Goal: Task Accomplishment & Management: Use online tool/utility

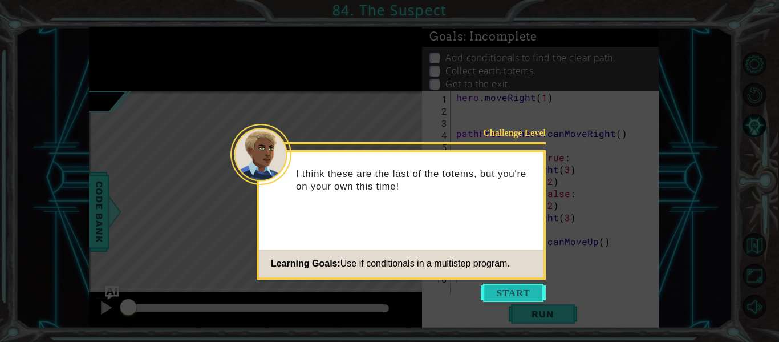
click at [521, 294] on button "Start" at bounding box center [513, 292] width 65 height 18
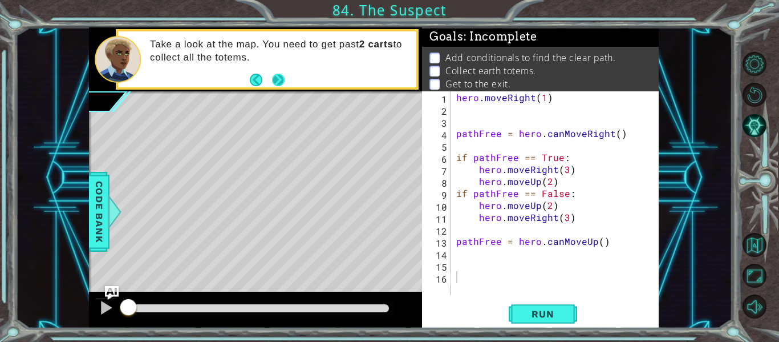
click at [282, 76] on button "Next" at bounding box center [278, 79] width 15 height 15
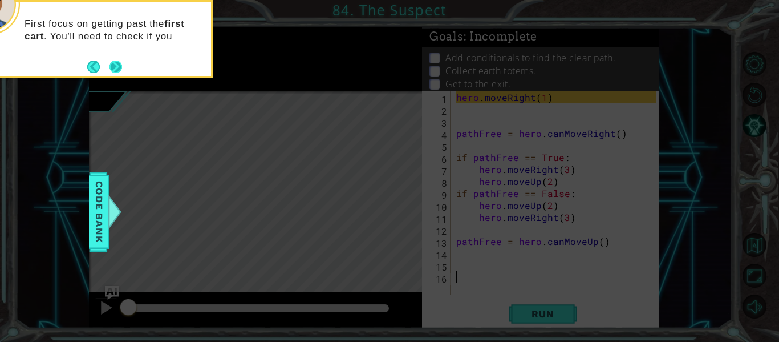
click at [111, 61] on button "Next" at bounding box center [116, 66] width 13 height 13
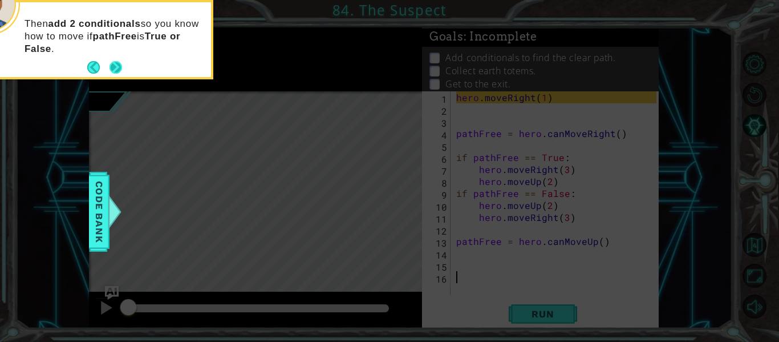
click at [108, 63] on button "Next" at bounding box center [116, 68] width 18 height 18
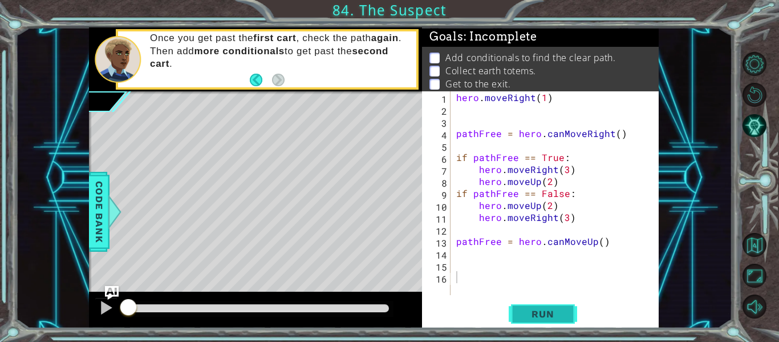
click at [555, 312] on span "Run" at bounding box center [542, 313] width 45 height 11
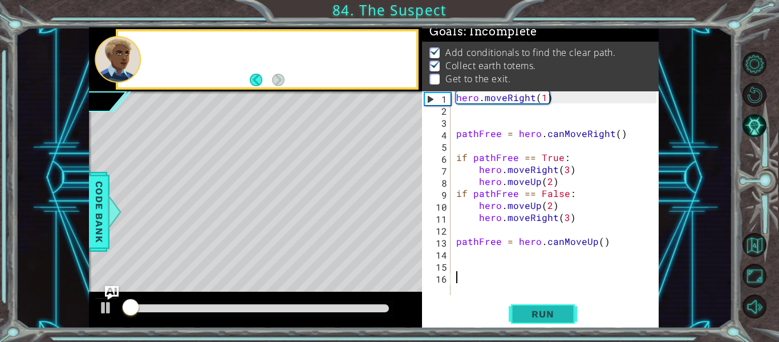
scroll to position [10, 0]
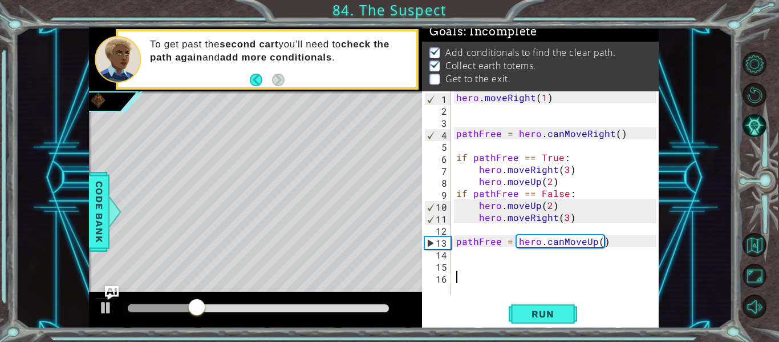
click at [456, 261] on div "hero . moveRight ( 1 ) pathFree = hero . canMoveRight ( ) if pathFree == True :…" at bounding box center [558, 205] width 208 height 228
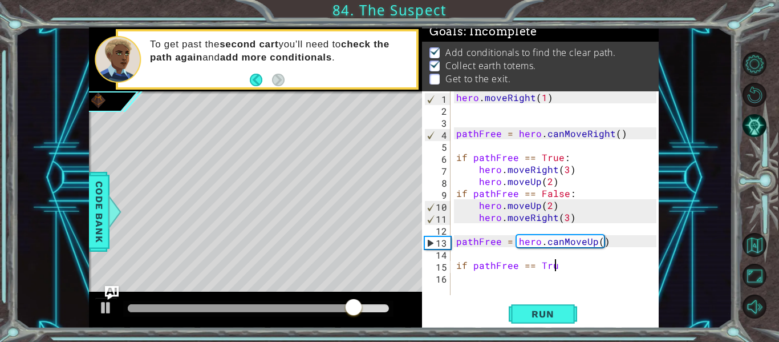
scroll to position [0, 6]
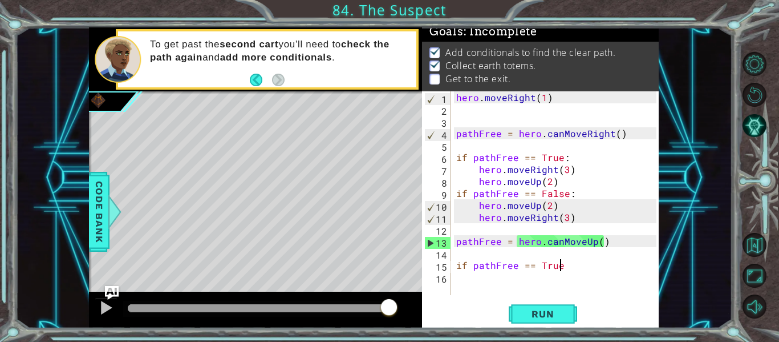
type textarea "if pathFree == True:"
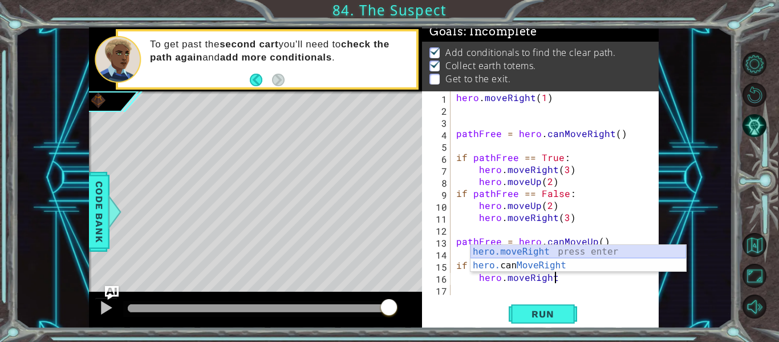
click at [530, 249] on div "hero.moveRight press enter hero. can MoveRight press enter" at bounding box center [579, 272] width 216 height 55
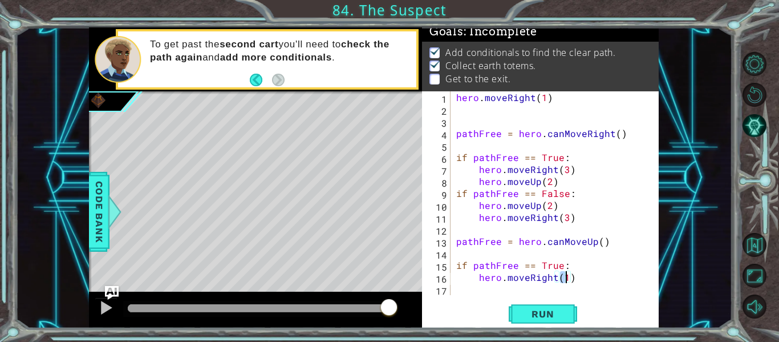
click at [605, 273] on div "hero . moveRight ( 1 ) pathFree = hero . canMoveRight ( ) if pathFree == True :…" at bounding box center [558, 205] width 208 height 228
click at [565, 278] on div "hero . moveRight ( 1 ) pathFree = hero . canMoveRight ( ) if pathFree == True :…" at bounding box center [558, 205] width 208 height 228
type textarea "hero.moveRight(2)"
click at [583, 275] on div "hero . moveRight ( 1 ) pathFree = hero . canMoveRight ( ) if pathFree == True :…" at bounding box center [558, 205] width 208 height 228
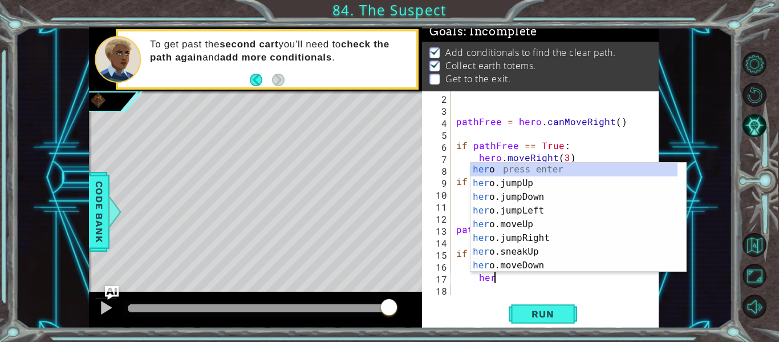
scroll to position [0, 2]
type textarea "h"
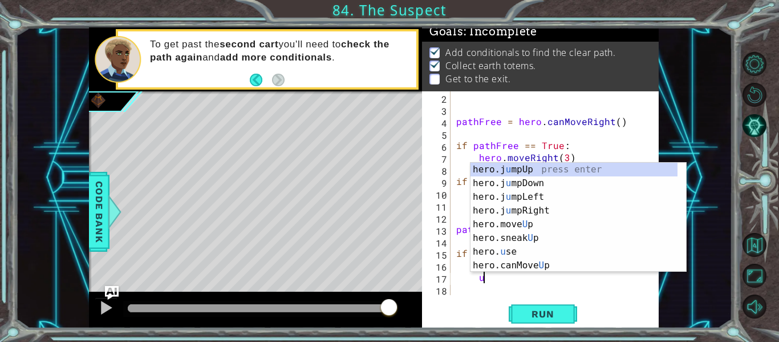
scroll to position [0, 2]
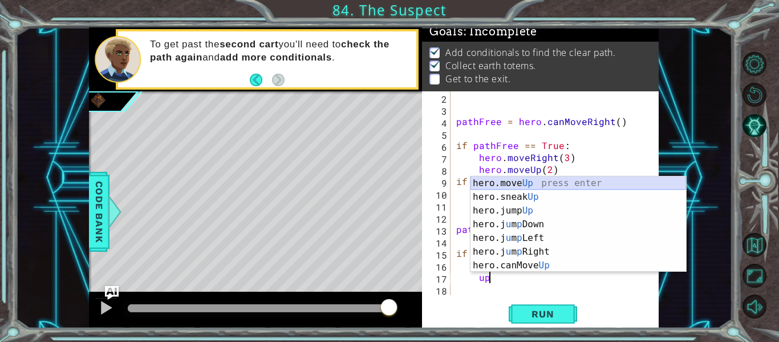
click at [509, 181] on div "hero.move Up press enter hero.sneak Up press enter hero.jump Up press enter her…" at bounding box center [579, 237] width 216 height 123
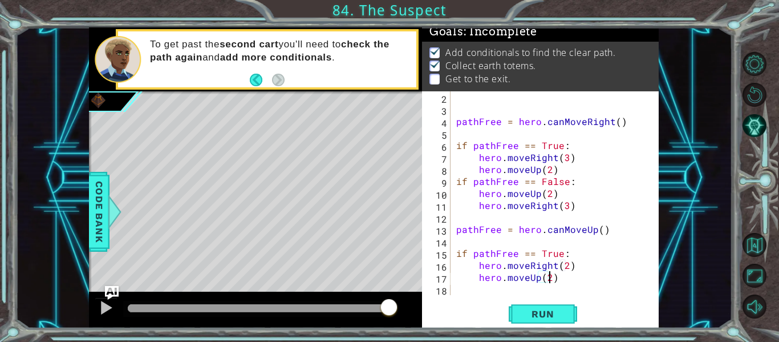
scroll to position [0, 6]
type textarea "hero.moveUp(2)"
click at [558, 315] on span "Run" at bounding box center [542, 313] width 45 height 11
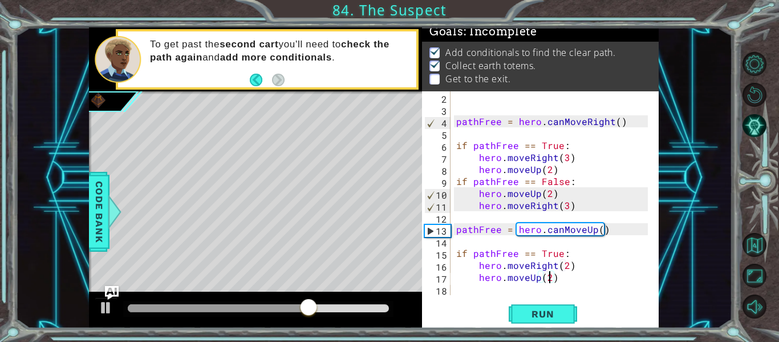
click at [564, 278] on div "pathFree = hero . canMoveRight ( ) if pathFree == True : hero . moveRight ( 3 )…" at bounding box center [554, 205] width 200 height 228
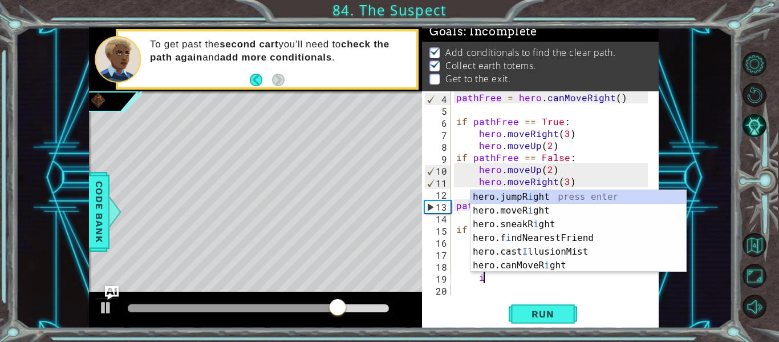
scroll to position [0, 2]
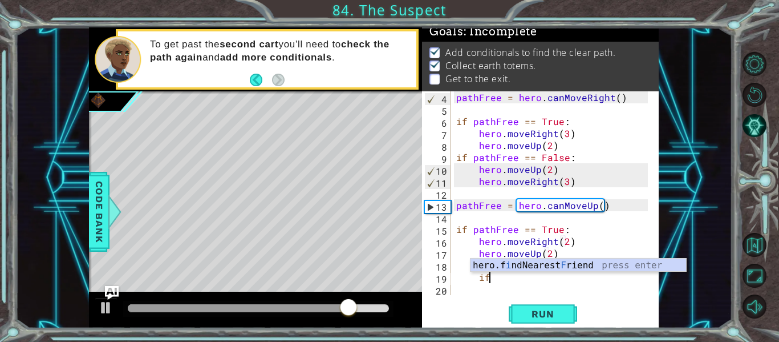
type textarea "i"
type textarea "pathFree"
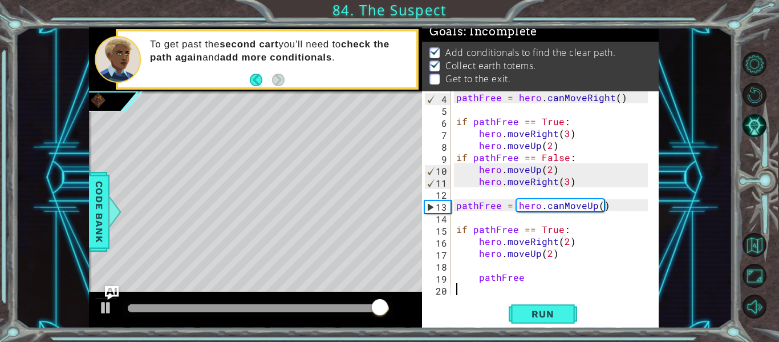
click at [473, 290] on div "pathFree = hero . canMoveRight ( ) if pathFree == True : hero . moveRight ( 3 )…" at bounding box center [554, 205] width 200 height 228
click at [476, 278] on div "pathFree = hero . canMoveRight ( ) if pathFree == True : hero . moveRight ( 3 )…" at bounding box center [554, 205] width 200 height 228
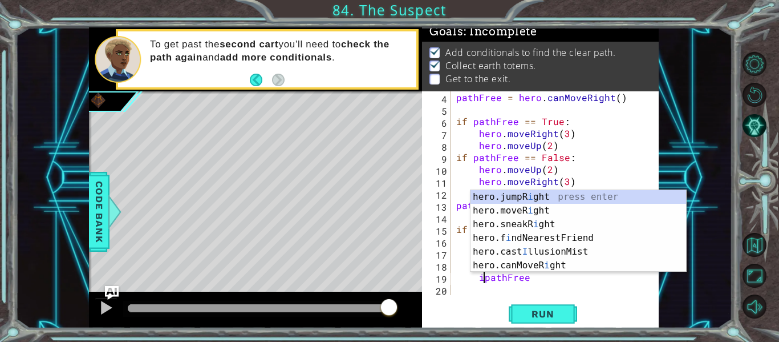
scroll to position [0, 2]
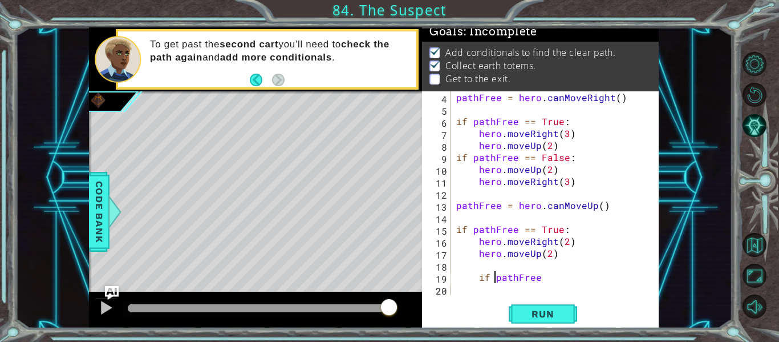
click at [475, 278] on div "pathFree = hero . canMoveRight ( ) if pathFree == True : hero . moveRight ( 3 )…" at bounding box center [554, 205] width 200 height 228
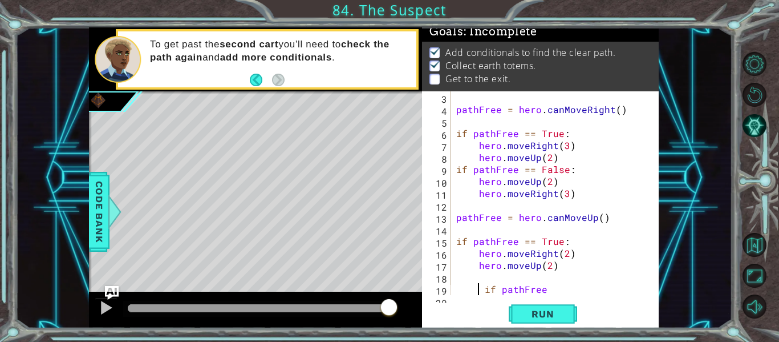
scroll to position [36, 0]
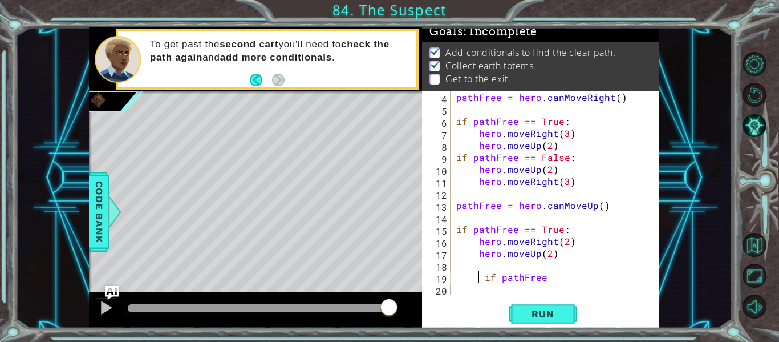
click at [485, 278] on div "pathFree = hero . canMoveRight ( ) if pathFree == True : hero . moveRight ( 3 )…" at bounding box center [554, 205] width 200 height 228
click at [527, 277] on div "pathFree = hero . canMoveRight ( ) if pathFree == True : hero . moveRight ( 3 )…" at bounding box center [554, 205] width 200 height 228
type textarea "if pathFree == False:"
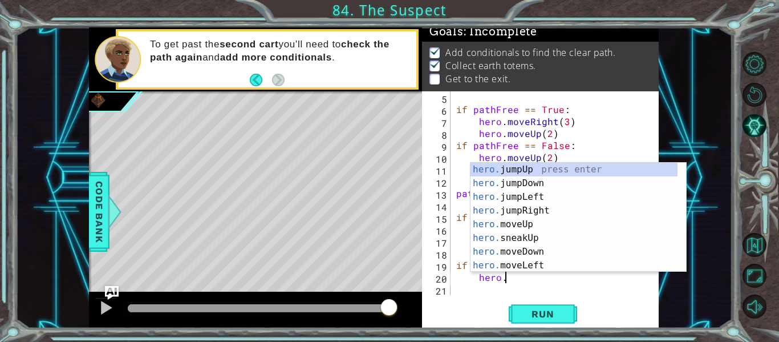
scroll to position [0, 3]
click at [506, 169] on div "hero.m oveUp press enter hero.m oveDown press enter hero.m oveLeft press enter …" at bounding box center [574, 231] width 207 height 137
type textarea "hero.moveUp(1)"
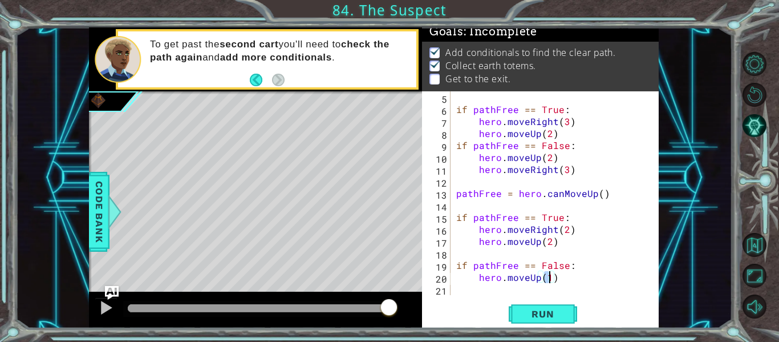
click at [484, 291] on div "if pathFree == True : hero . moveRight ( 3 ) hero . moveUp ( 2 ) if pathFree ==…" at bounding box center [554, 205] width 200 height 228
click at [570, 288] on div "if pathFree == True : hero . moveRight ( 3 ) hero . moveUp ( 2 ) if pathFree ==…" at bounding box center [554, 205] width 200 height 228
click at [563, 279] on div "if pathFree == True : hero . moveRight ( 3 ) hero . moveUp ( 2 ) if pathFree ==…" at bounding box center [554, 205] width 200 height 228
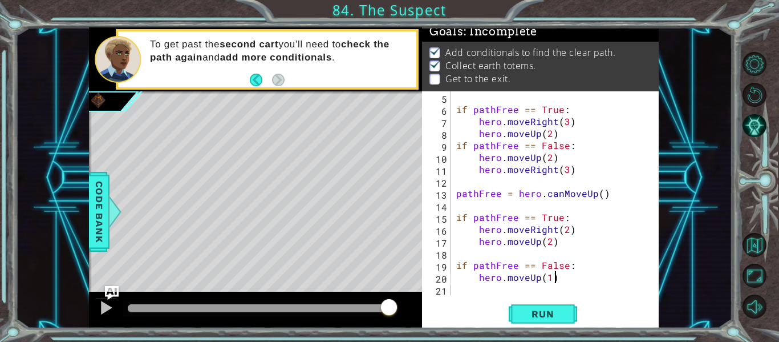
type textarea "hero.moveUp(1)"
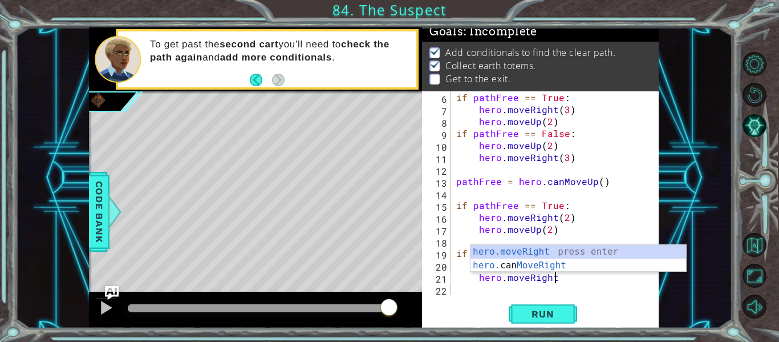
scroll to position [0, 6]
click at [577, 250] on div "hero.moveRight press enter hero. can MoveRight press enter" at bounding box center [579, 272] width 216 height 55
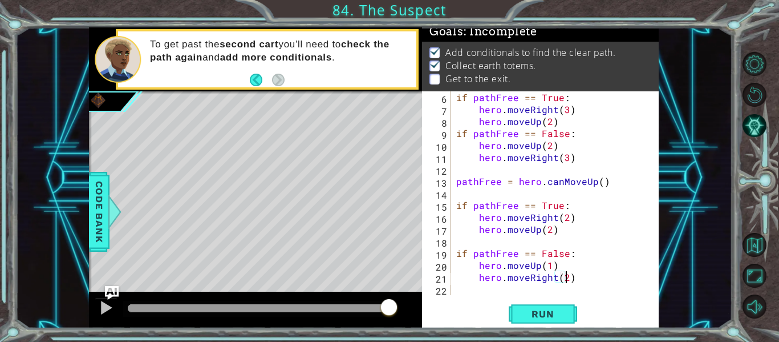
scroll to position [0, 7]
click at [549, 265] on div "if pathFree == True : hero . moveRight ( 3 ) hero . moveUp ( 2 ) if pathFree ==…" at bounding box center [554, 205] width 200 height 228
click at [540, 321] on button "Run" at bounding box center [543, 313] width 68 height 23
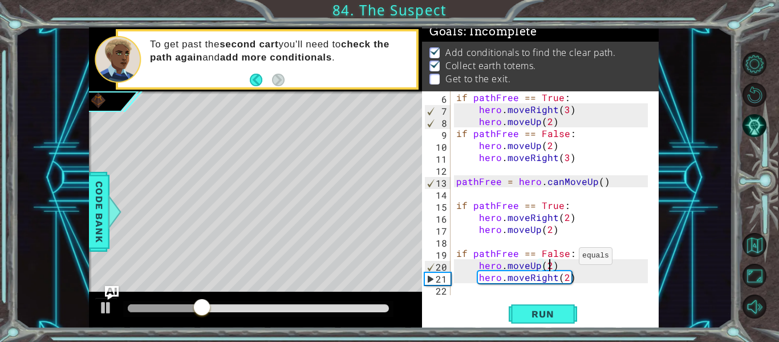
click at [565, 256] on div "if pathFree == True : hero . moveRight ( 3 ) hero . moveUp ( 2 ) if pathFree ==…" at bounding box center [554, 205] width 200 height 228
click at [557, 203] on div "if pathFree == True : hero . moveRight ( 3 ) hero . moveUp ( 2 ) if pathFree ==…" at bounding box center [554, 205] width 200 height 228
click at [561, 206] on div "if pathFree == True : hero . moveRight ( 3 ) hero . moveUp ( 2 ) if pathFree ==…" at bounding box center [554, 205] width 200 height 228
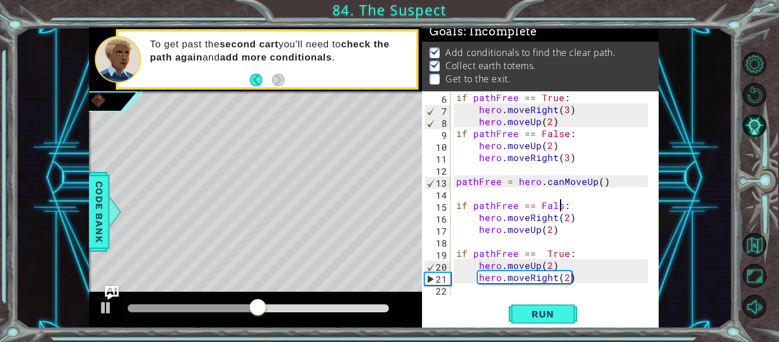
scroll to position [0, 7]
type textarea "if pathFree == False:"
click at [545, 313] on span "Run" at bounding box center [542, 313] width 45 height 11
click at [590, 285] on div "if pathFree == True : hero . moveRight ( 3 ) hero . moveUp ( 2 ) if pathFree ==…" at bounding box center [554, 205] width 200 height 228
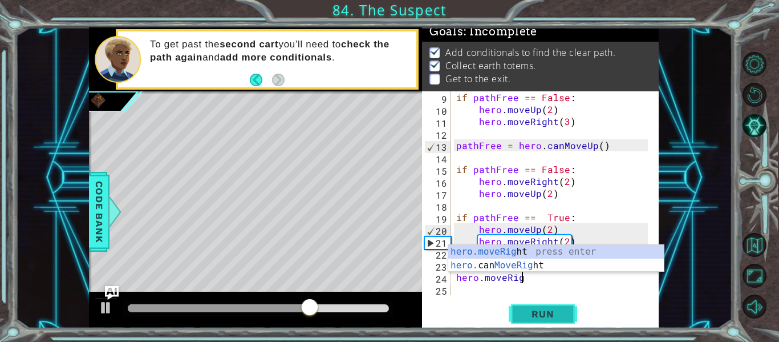
scroll to position [0, 4]
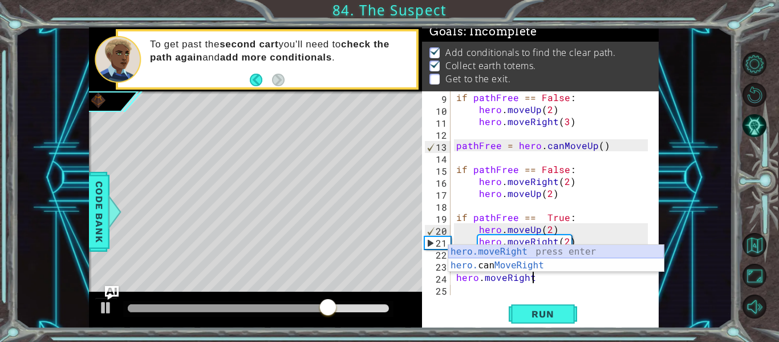
click at [518, 250] on div "hero.moveRight press enter hero. can MoveRight press enter" at bounding box center [556, 272] width 216 height 55
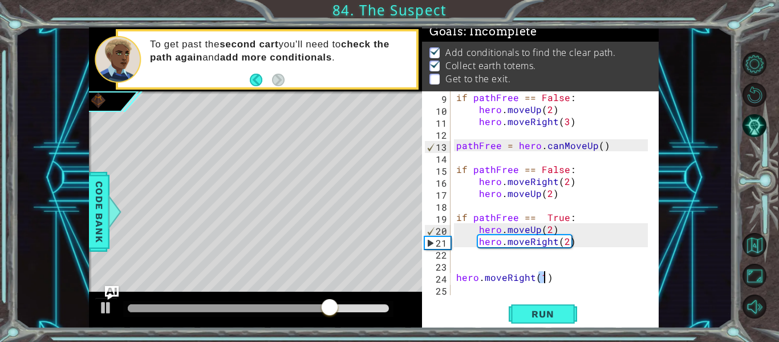
type textarea "hero.moveRight(1)"
click at [460, 291] on div "if pathFree == False : hero . moveUp ( 2 ) hero . moveRight ( 3 ) pathFree = he…" at bounding box center [554, 205] width 200 height 228
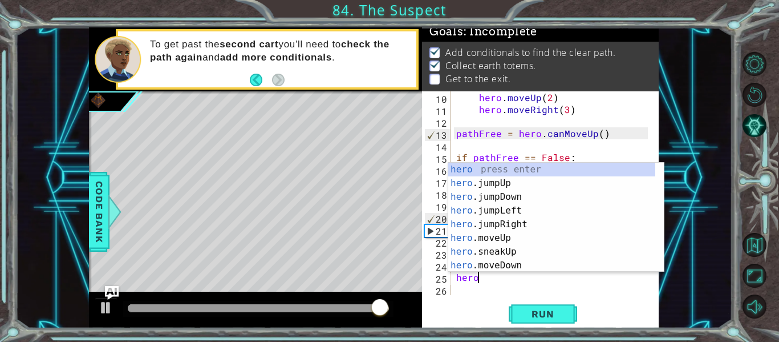
scroll to position [0, 1]
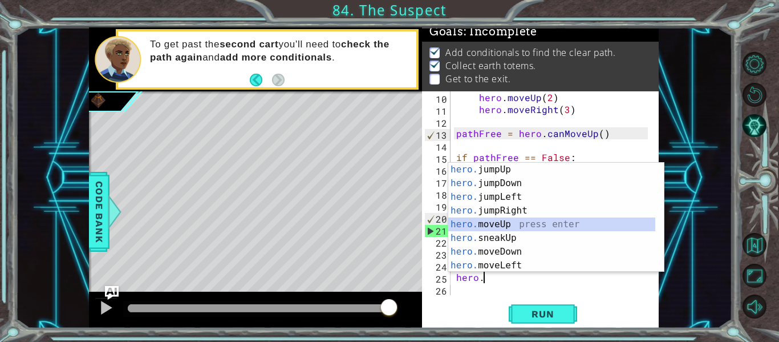
click at [500, 222] on div "hero. jumpUp press enter hero. jumpDown press enter hero. jumpLeft press enter …" at bounding box center [551, 231] width 207 height 137
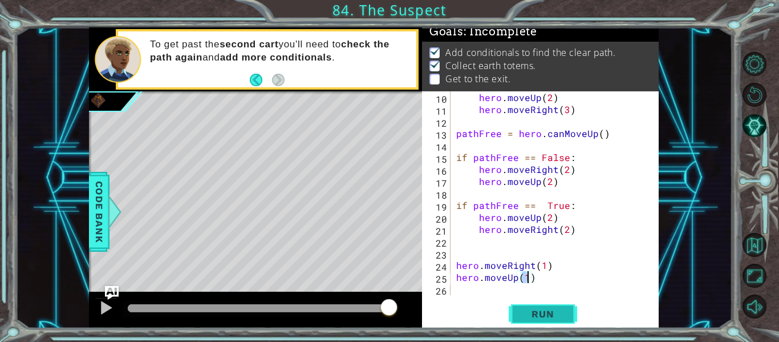
type textarea "hero.moveUp(1)"
click at [545, 312] on span "Run" at bounding box center [542, 313] width 45 height 11
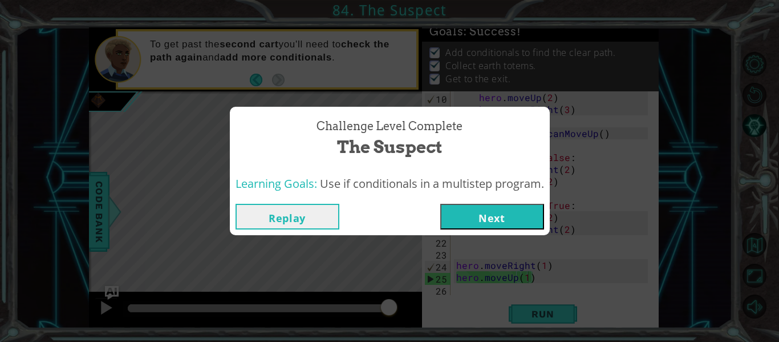
click at [484, 214] on button "Next" at bounding box center [492, 217] width 104 height 26
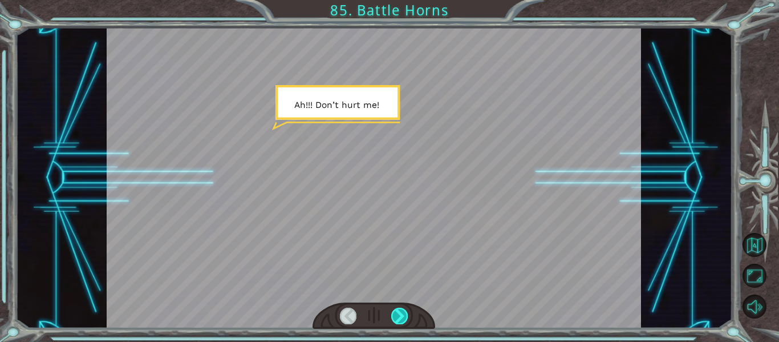
click at [401, 314] on div at bounding box center [399, 315] width 17 height 16
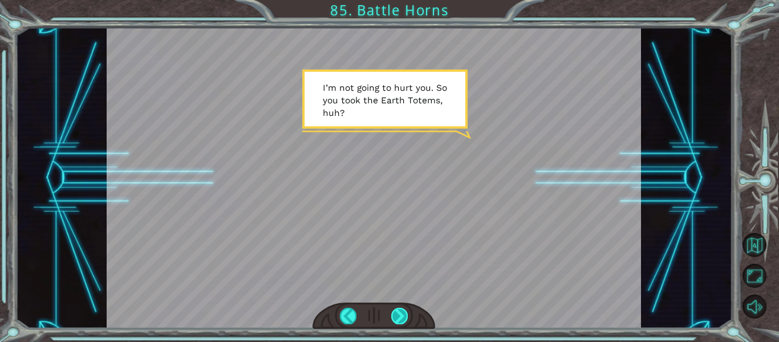
click at [400, 313] on div at bounding box center [399, 315] width 17 height 16
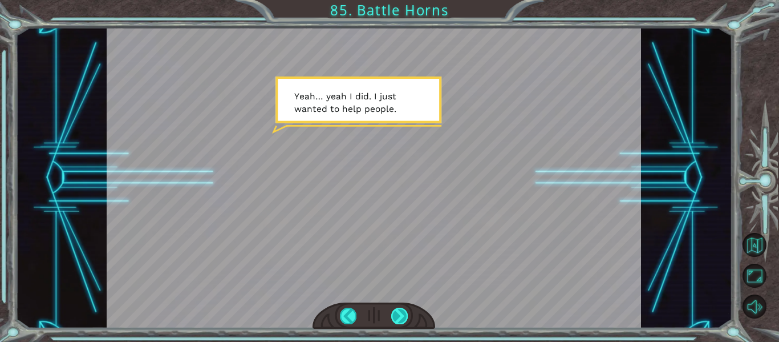
click at [399, 317] on div at bounding box center [399, 315] width 17 height 16
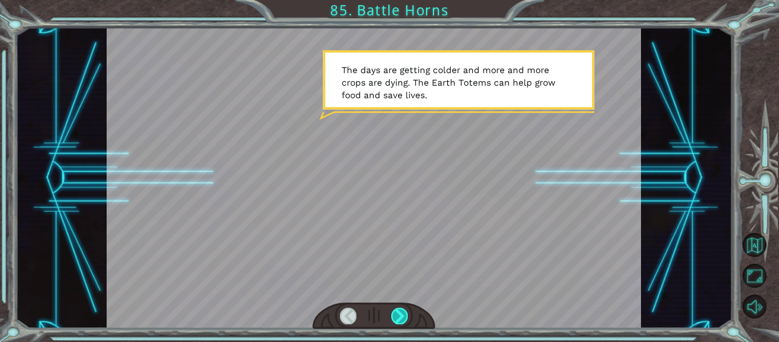
click at [401, 317] on div at bounding box center [399, 315] width 17 height 16
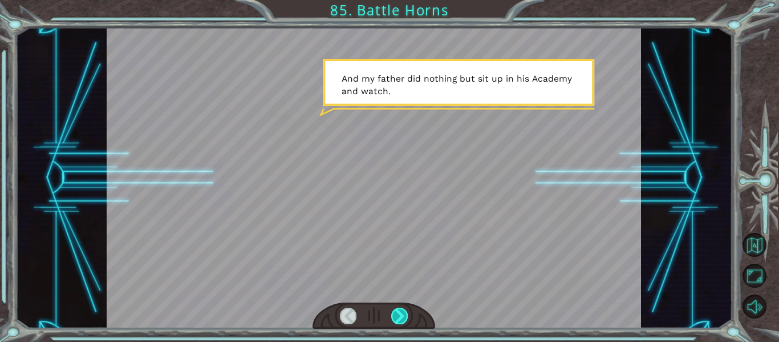
click at [401, 314] on div at bounding box center [399, 315] width 17 height 16
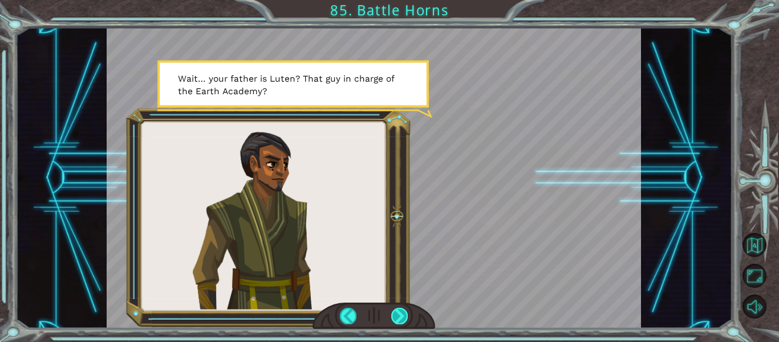
click at [401, 314] on div at bounding box center [399, 315] width 17 height 16
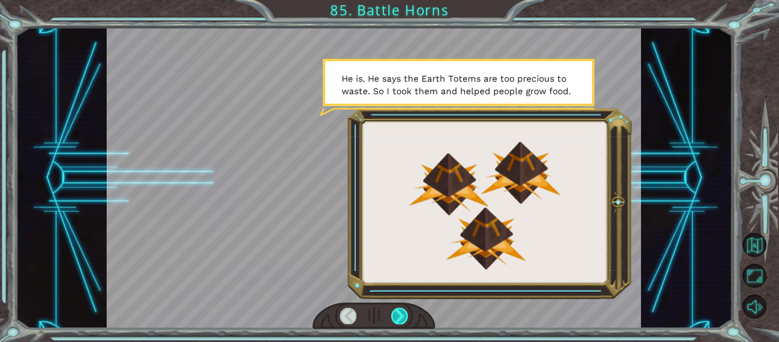
click at [401, 313] on div at bounding box center [399, 315] width 17 height 16
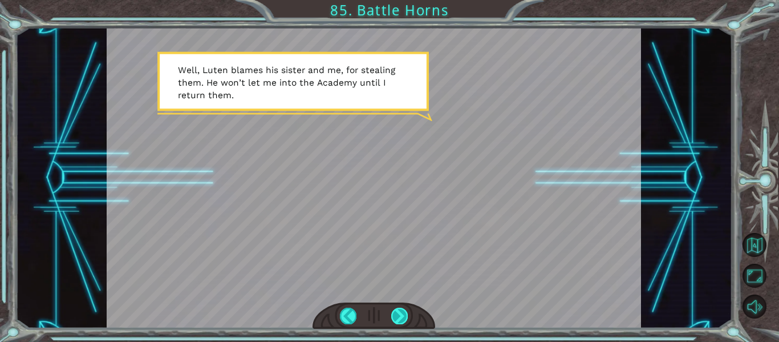
click at [401, 317] on div at bounding box center [399, 315] width 17 height 16
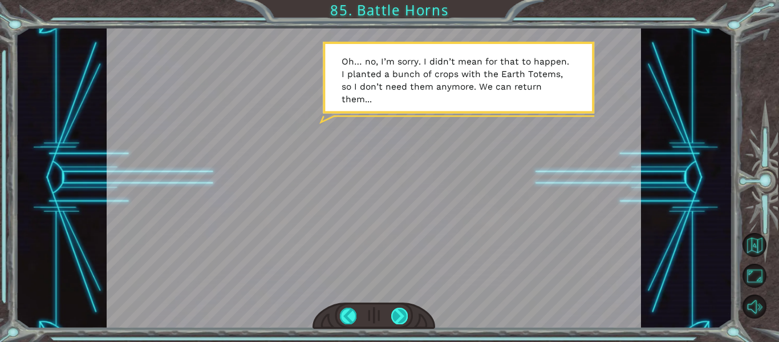
click at [399, 317] on div at bounding box center [399, 315] width 17 height 16
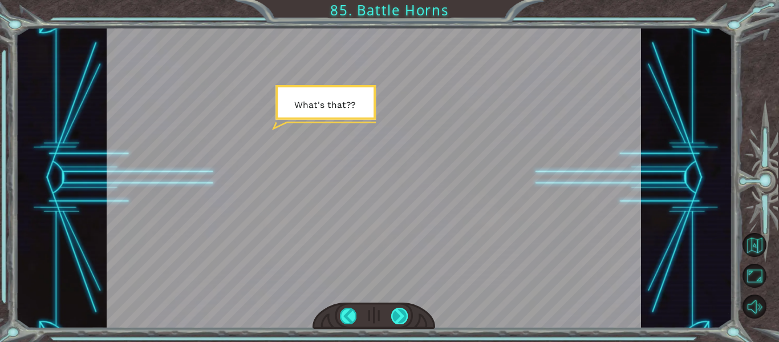
click at [399, 316] on div at bounding box center [399, 315] width 17 height 16
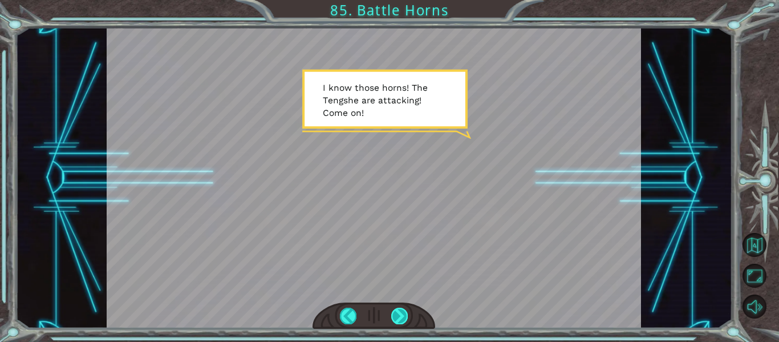
click at [398, 316] on div at bounding box center [399, 315] width 17 height 16
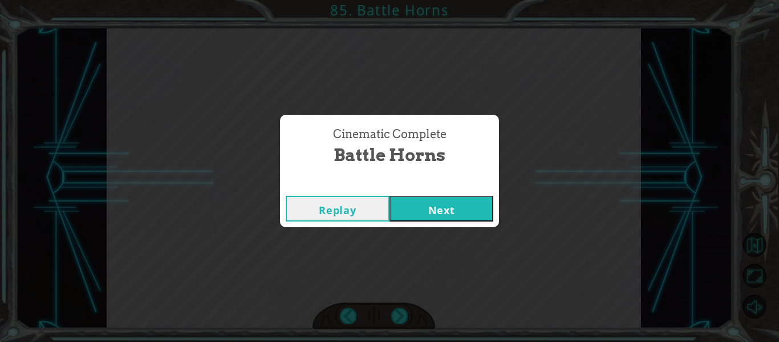
click at [368, 182] on div "Cinematic Complete" at bounding box center [389, 184] width 219 height 11
click at [404, 192] on div "Replay Next" at bounding box center [389, 208] width 219 height 37
click at [412, 201] on button "Next" at bounding box center [442, 209] width 104 height 26
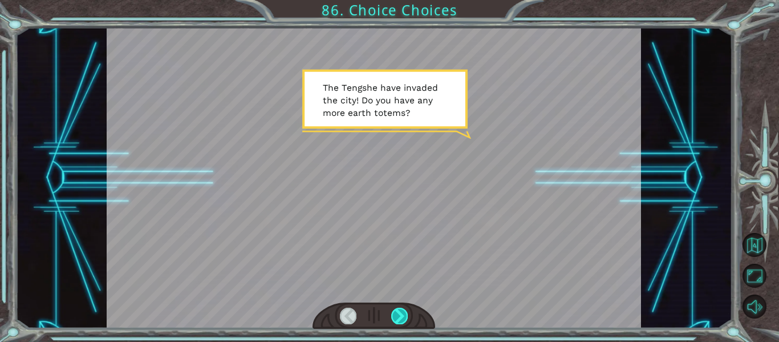
click at [404, 315] on div at bounding box center [399, 315] width 17 height 16
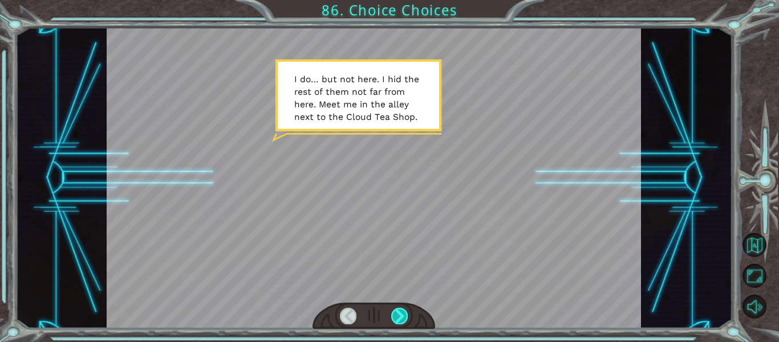
click at [397, 312] on div at bounding box center [399, 315] width 17 height 16
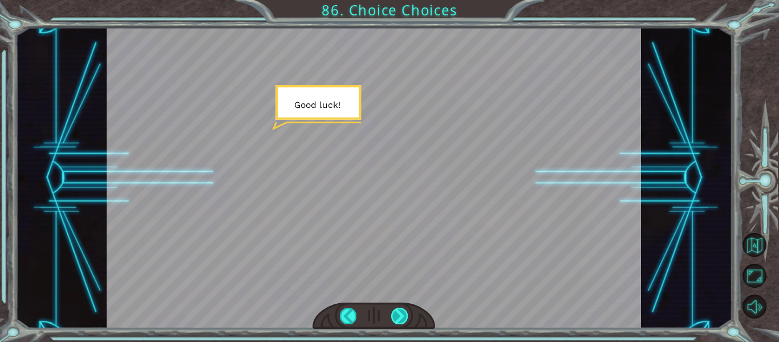
click at [397, 312] on div at bounding box center [399, 315] width 17 height 16
click at [398, 323] on div at bounding box center [399, 315] width 17 height 16
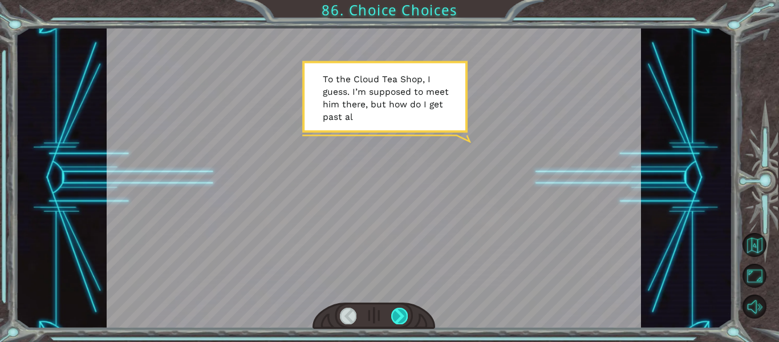
click at [400, 318] on div at bounding box center [399, 315] width 17 height 16
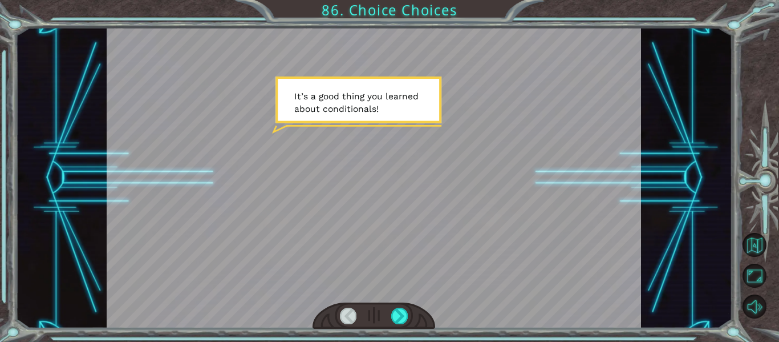
click at [398, 325] on div at bounding box center [374, 315] width 123 height 27
click at [399, 318] on div at bounding box center [399, 315] width 17 height 16
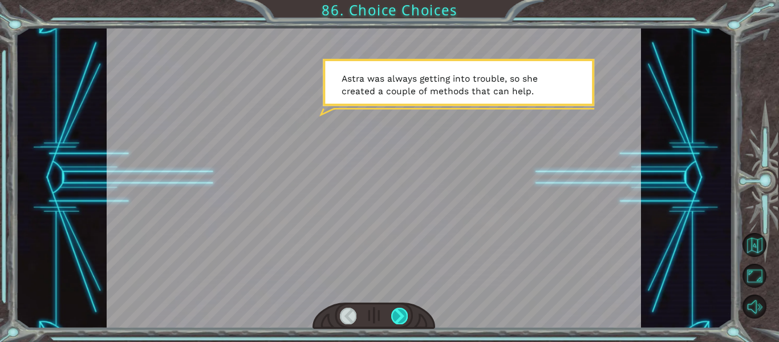
click at [402, 310] on div at bounding box center [399, 315] width 17 height 16
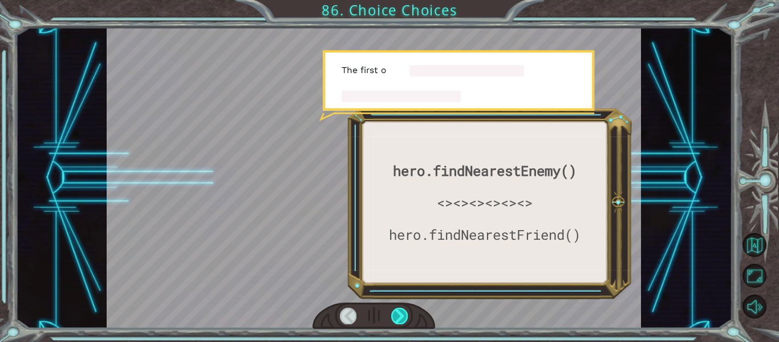
click at [402, 310] on div at bounding box center [399, 315] width 17 height 16
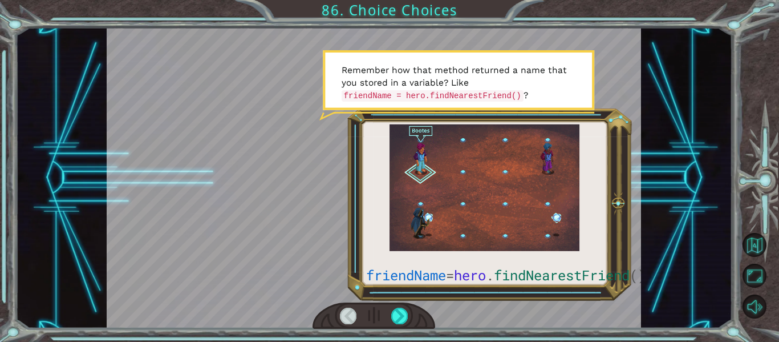
click at [426, 326] on div at bounding box center [374, 315] width 123 height 27
click at [394, 317] on div at bounding box center [399, 315] width 17 height 16
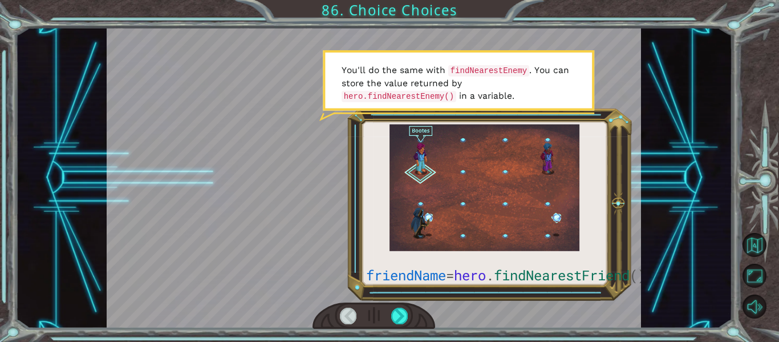
click at [391, 310] on div at bounding box center [374, 315] width 123 height 27
click at [397, 309] on div at bounding box center [399, 315] width 17 height 16
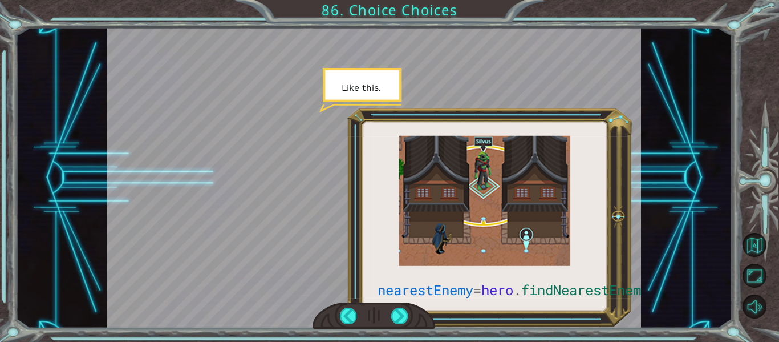
click at [416, 317] on div at bounding box center [374, 315] width 123 height 27
click at [394, 321] on div at bounding box center [399, 315] width 17 height 16
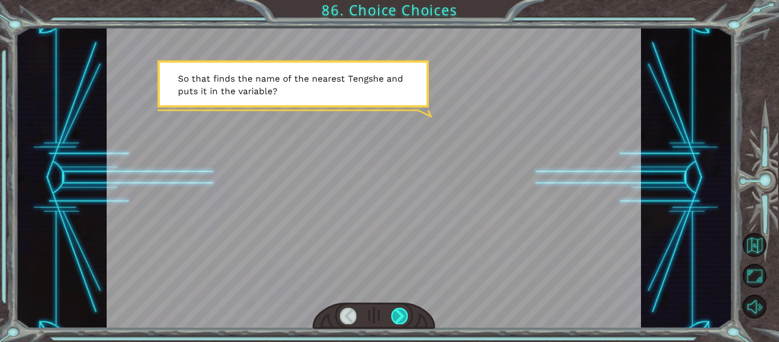
click at [394, 319] on div at bounding box center [399, 315] width 17 height 16
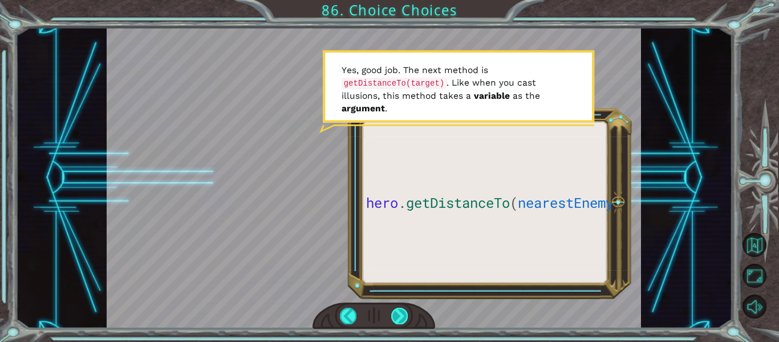
click at [404, 314] on div at bounding box center [399, 315] width 17 height 16
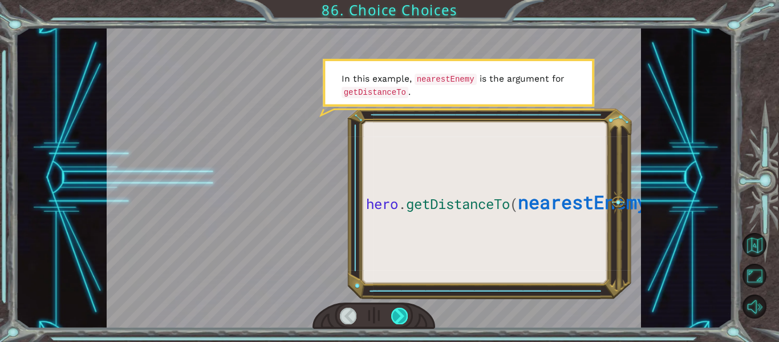
click at [397, 313] on div at bounding box center [399, 315] width 17 height 16
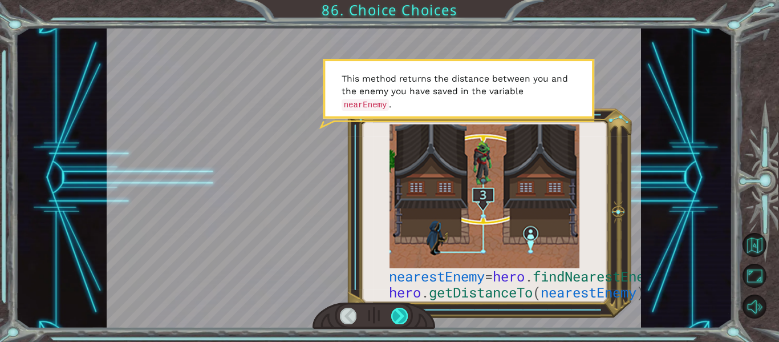
click at [402, 314] on div at bounding box center [399, 315] width 17 height 16
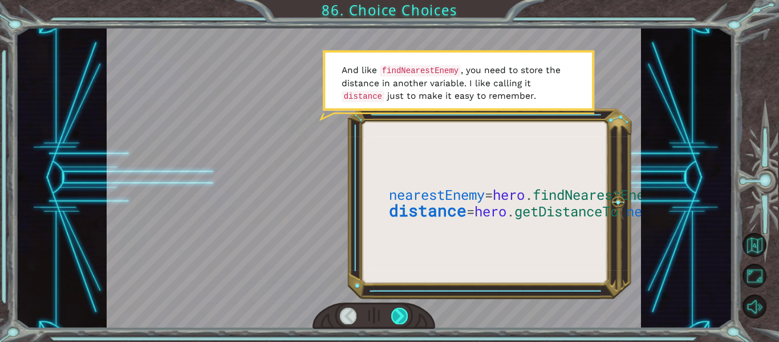
click at [402, 311] on div at bounding box center [399, 315] width 17 height 16
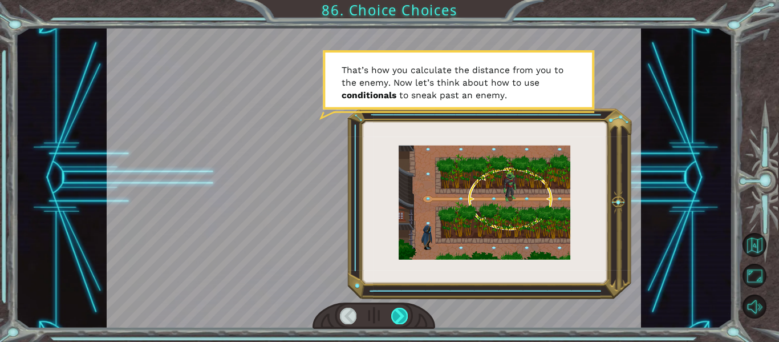
click at [402, 311] on div at bounding box center [399, 315] width 17 height 16
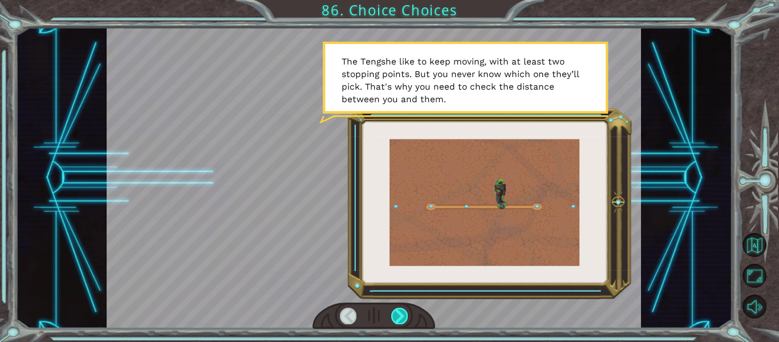
click at [402, 311] on div at bounding box center [399, 315] width 17 height 16
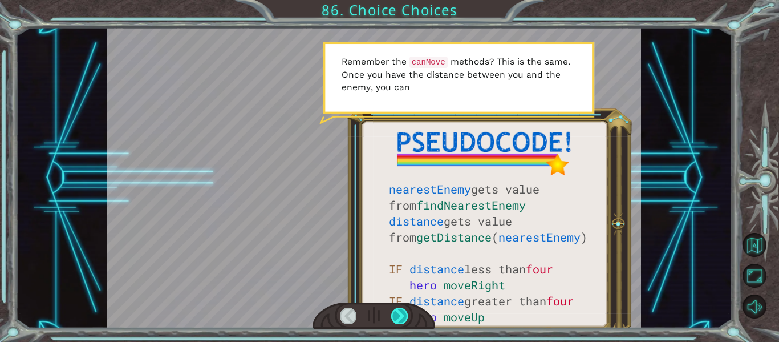
click at [402, 311] on div at bounding box center [399, 315] width 17 height 16
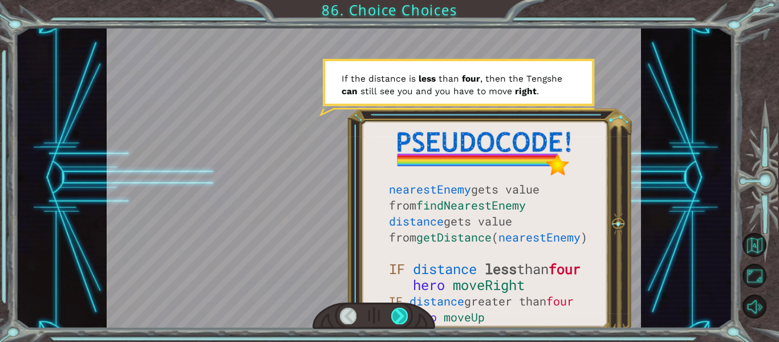
click at [402, 311] on div at bounding box center [399, 315] width 17 height 16
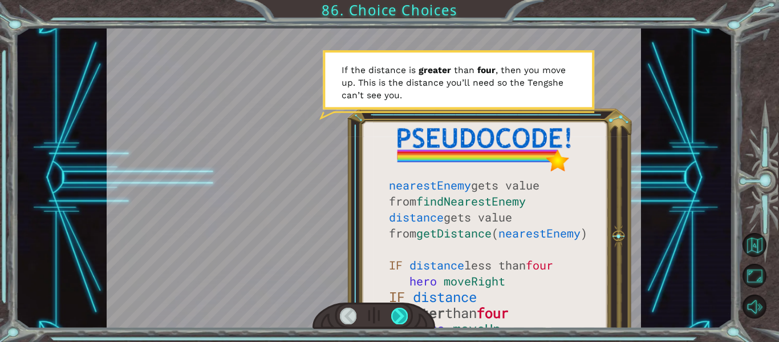
click at [402, 311] on div at bounding box center [399, 315] width 17 height 16
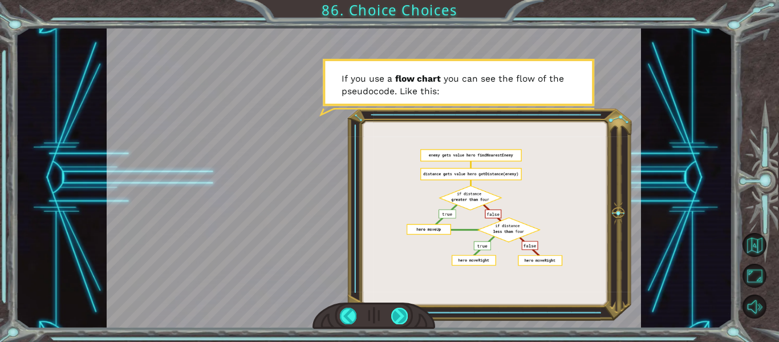
click at [400, 313] on div at bounding box center [399, 315] width 17 height 16
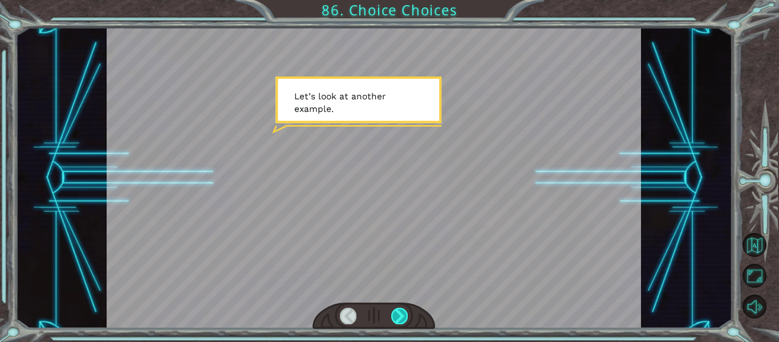
click at [400, 313] on div at bounding box center [399, 315] width 17 height 16
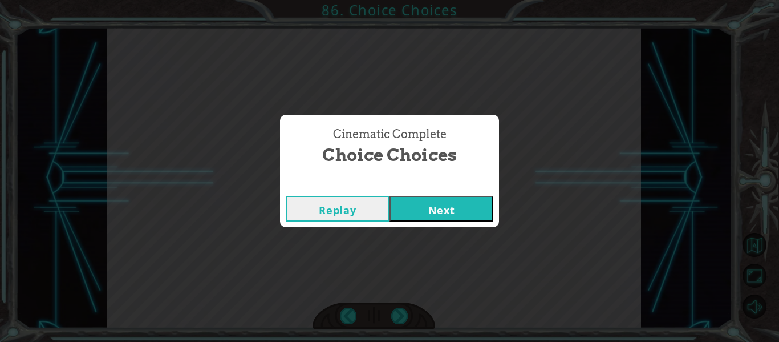
click at [435, 197] on button "Next" at bounding box center [442, 209] width 104 height 26
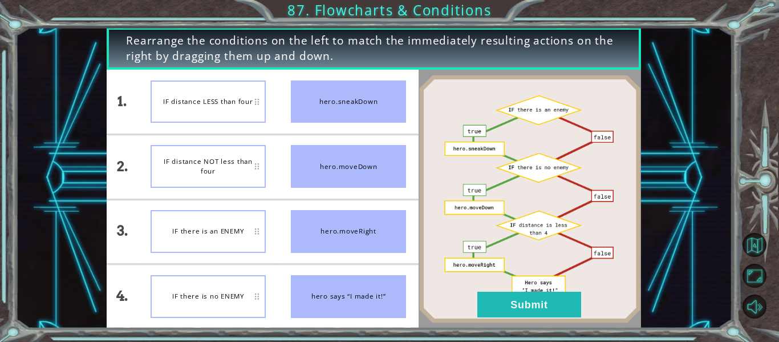
click at [220, 96] on div "IF distance LESS than four" at bounding box center [208, 101] width 115 height 43
click at [492, 326] on div at bounding box center [530, 199] width 222 height 258
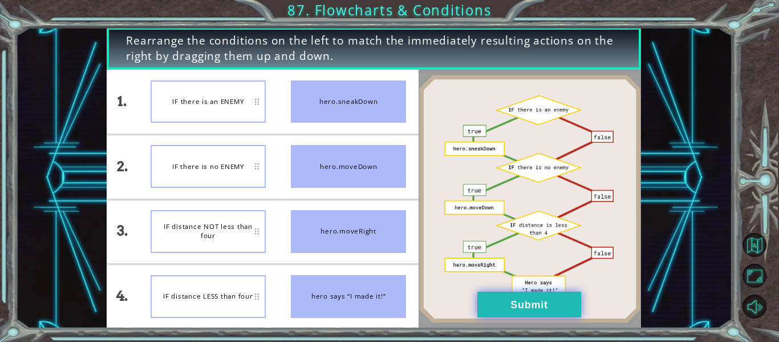
click at [533, 302] on button "Submit" at bounding box center [529, 304] width 104 height 26
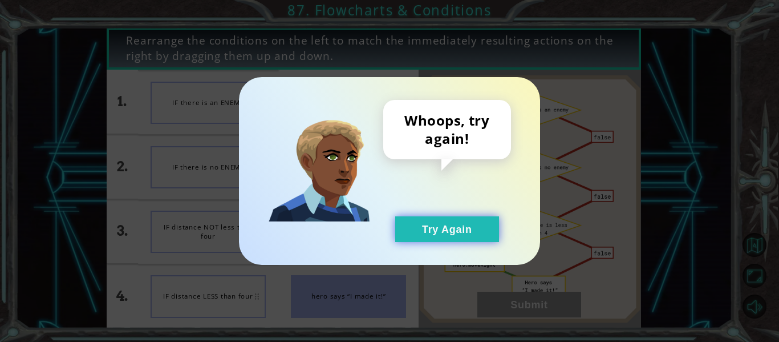
click at [477, 233] on button "Try Again" at bounding box center [447, 229] width 104 height 26
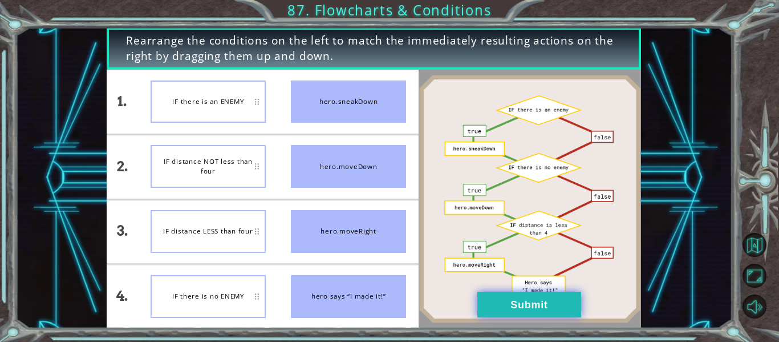
click at [512, 299] on button "Submit" at bounding box center [529, 304] width 104 height 26
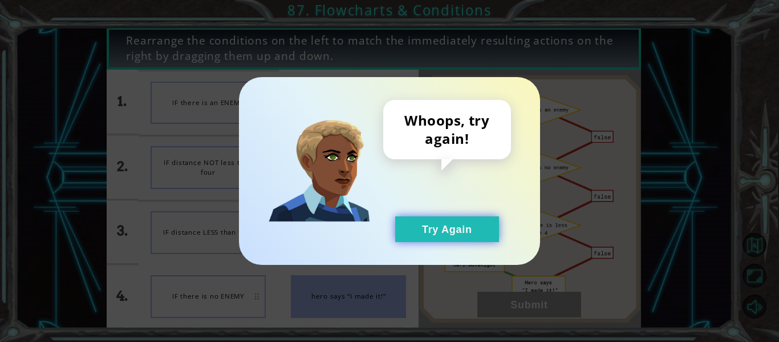
click at [449, 221] on button "Try Again" at bounding box center [447, 229] width 104 height 26
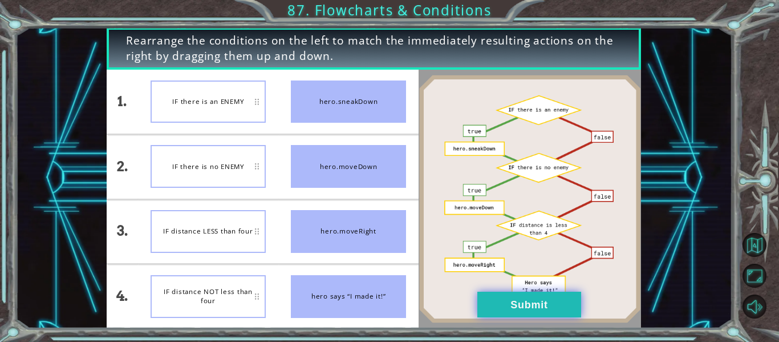
click at [503, 302] on button "Submit" at bounding box center [529, 304] width 104 height 26
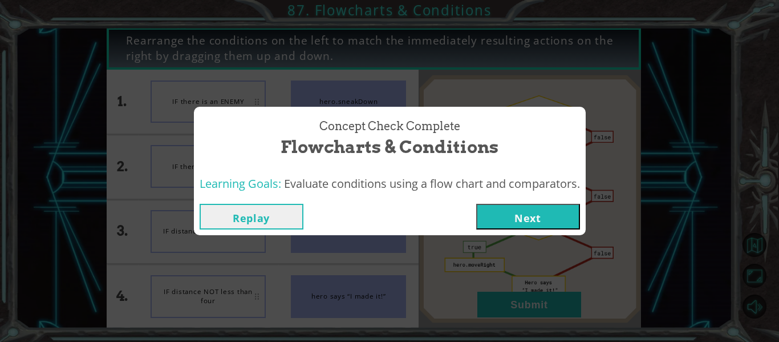
click at [509, 213] on button "Next" at bounding box center [528, 217] width 104 height 26
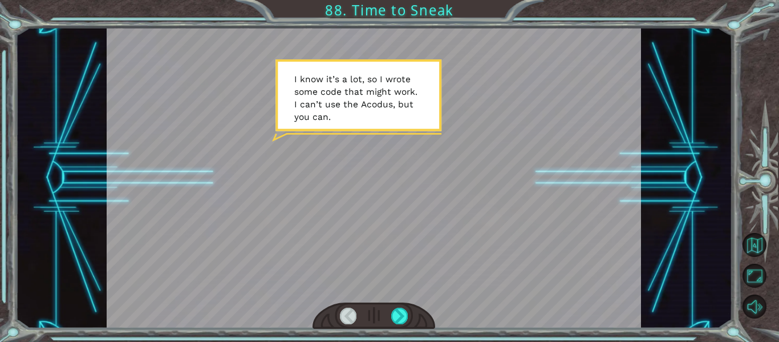
click at [387, 317] on div at bounding box center [374, 315] width 123 height 27
click at [406, 302] on div at bounding box center [374, 315] width 123 height 27
click at [407, 307] on div at bounding box center [399, 315] width 17 height 16
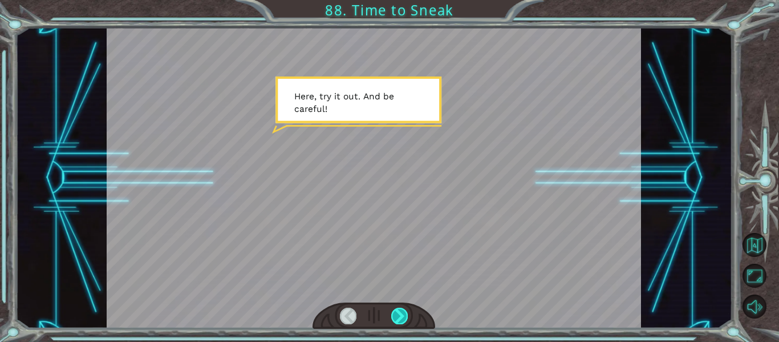
click at [398, 323] on div at bounding box center [399, 315] width 17 height 16
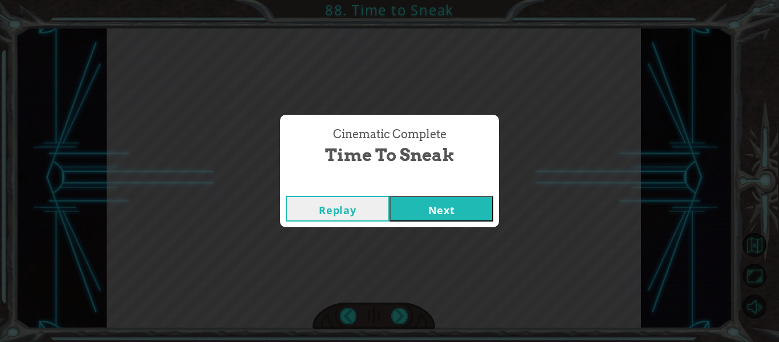
click at [455, 202] on button "Next" at bounding box center [442, 209] width 104 height 26
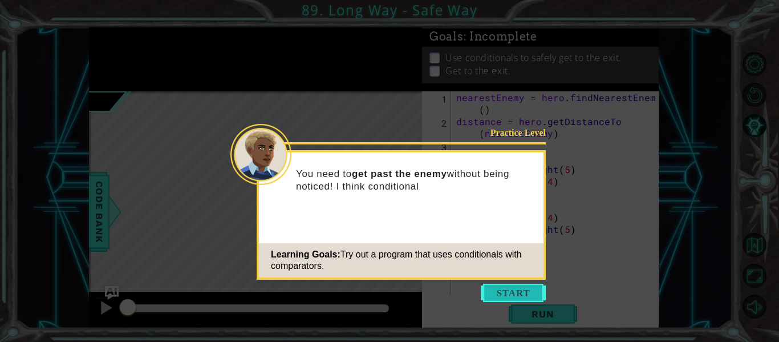
click at [513, 290] on button "Start" at bounding box center [513, 292] width 65 height 18
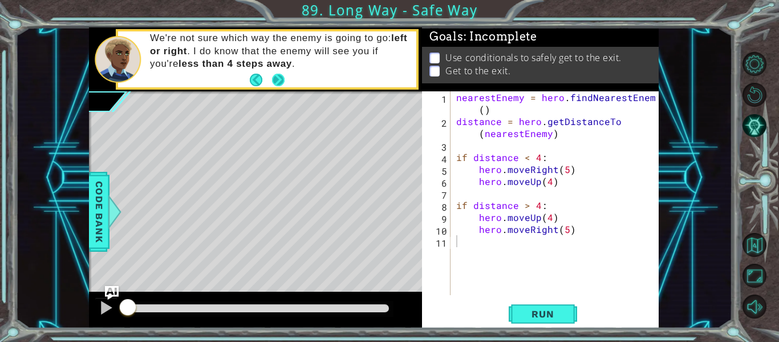
click at [274, 76] on button "Next" at bounding box center [278, 79] width 15 height 15
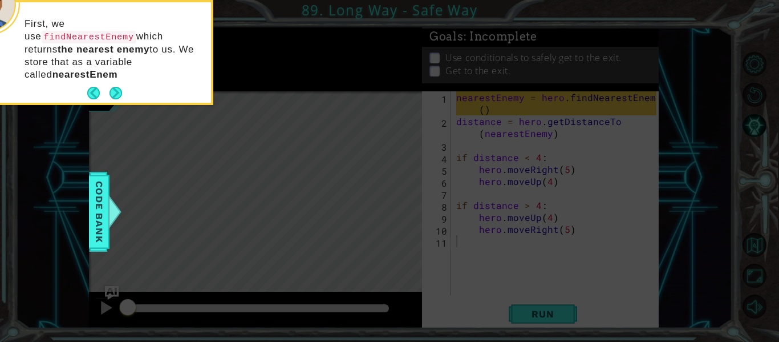
click at [110, 63] on p "First, we use findNearestEnemy which returns the nearest enemy to [GEOGRAPHIC_D…" at bounding box center [114, 49] width 179 height 63
click at [113, 66] on p "First, we use findNearestEnemy which returns the nearest enemy to [GEOGRAPHIC_D…" at bounding box center [114, 49] width 179 height 63
click at [112, 83] on button "Next" at bounding box center [116, 93] width 21 height 21
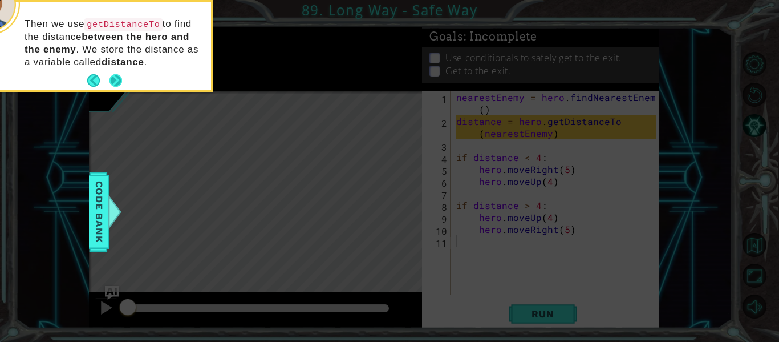
click at [111, 82] on button "Next" at bounding box center [116, 81] width 20 height 20
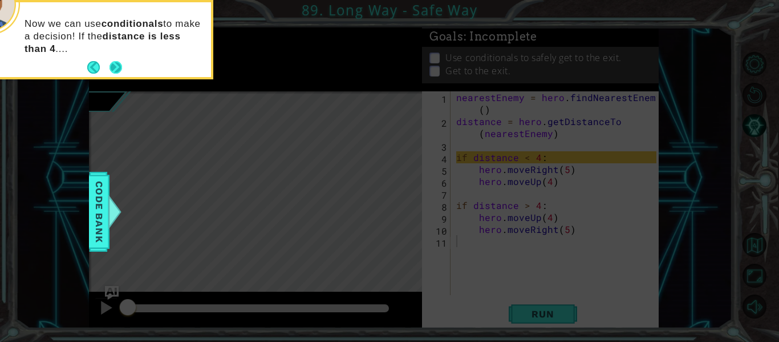
click at [111, 69] on button "Next" at bounding box center [115, 67] width 15 height 15
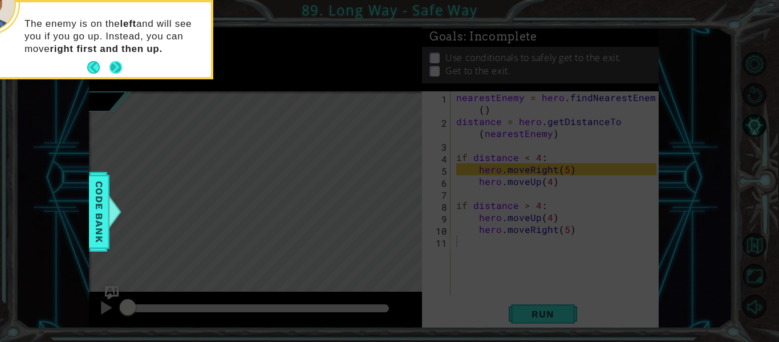
click at [115, 66] on button "Next" at bounding box center [116, 68] width 18 height 18
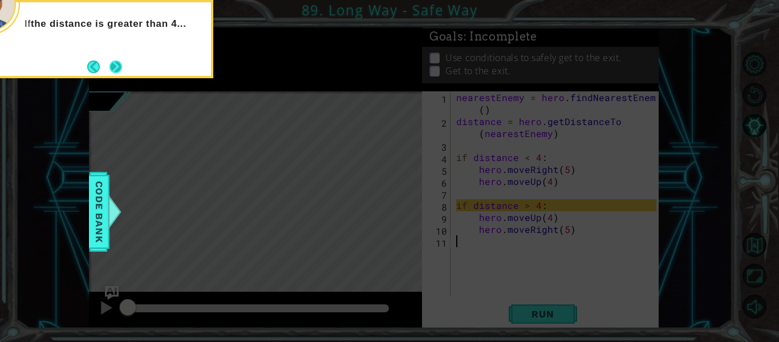
click at [115, 66] on button "Next" at bounding box center [115, 66] width 19 height 19
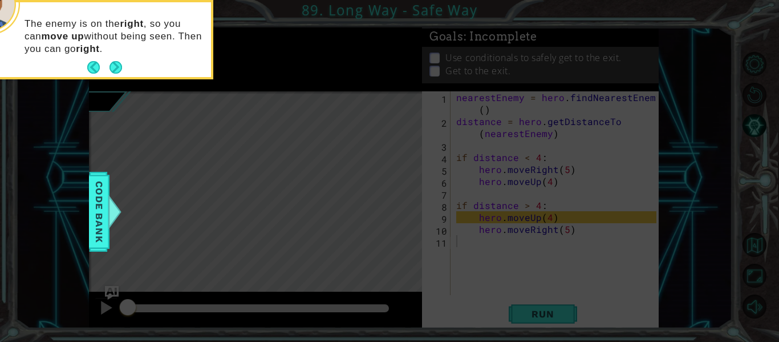
click at [115, 66] on button "Next" at bounding box center [115, 67] width 15 height 15
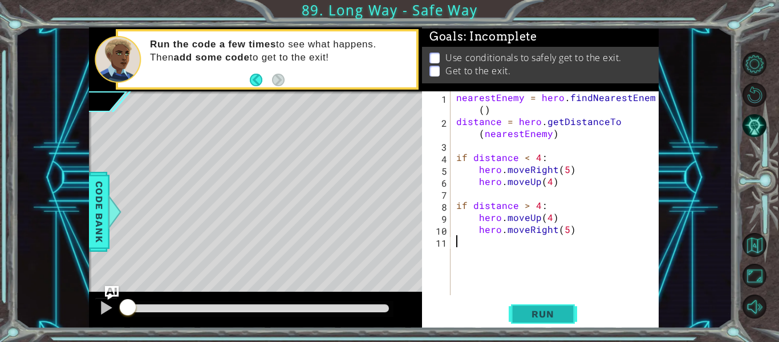
click at [528, 309] on span "Run" at bounding box center [542, 313] width 45 height 11
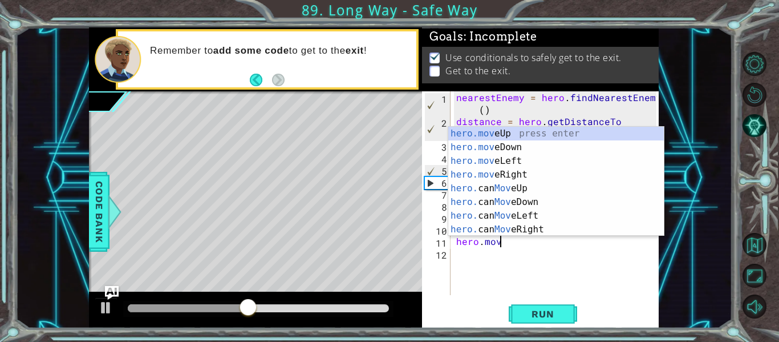
scroll to position [0, 2]
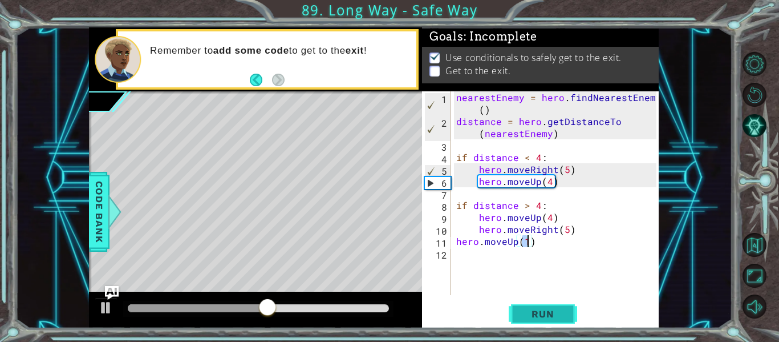
type textarea "hero.moveUp(1)"
click at [540, 307] on button "Run" at bounding box center [543, 313] width 68 height 23
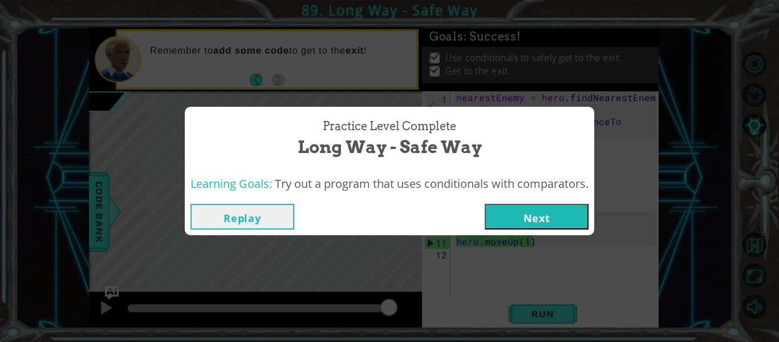
click at [516, 213] on button "Next" at bounding box center [537, 217] width 104 height 26
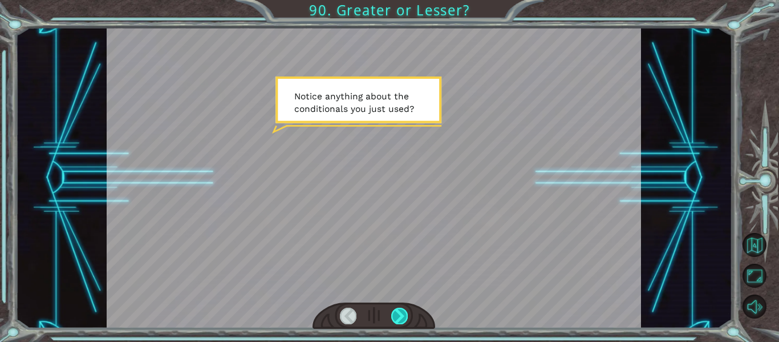
click at [395, 314] on div at bounding box center [399, 315] width 17 height 16
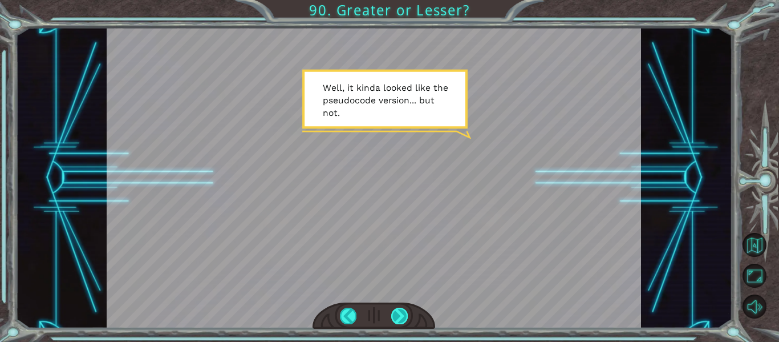
click at [394, 317] on div at bounding box center [399, 315] width 17 height 16
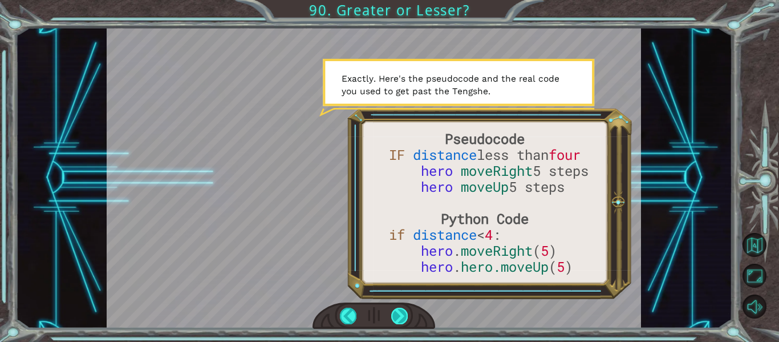
click at [394, 314] on div at bounding box center [399, 315] width 17 height 16
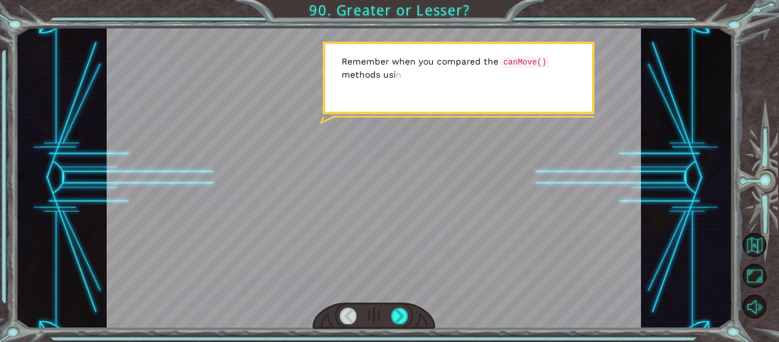
click at [347, 316] on div at bounding box center [348, 315] width 17 height 16
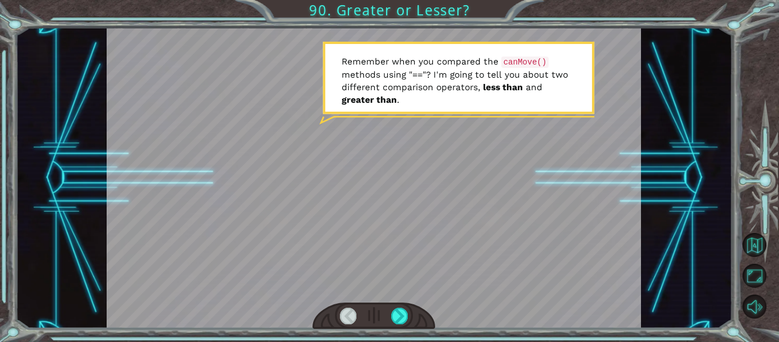
click at [397, 304] on div at bounding box center [374, 315] width 123 height 27
click at [393, 314] on div at bounding box center [399, 315] width 17 height 16
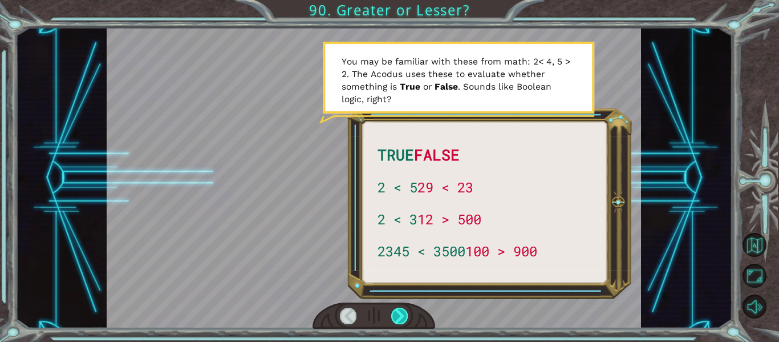
click at [393, 314] on div at bounding box center [399, 315] width 17 height 16
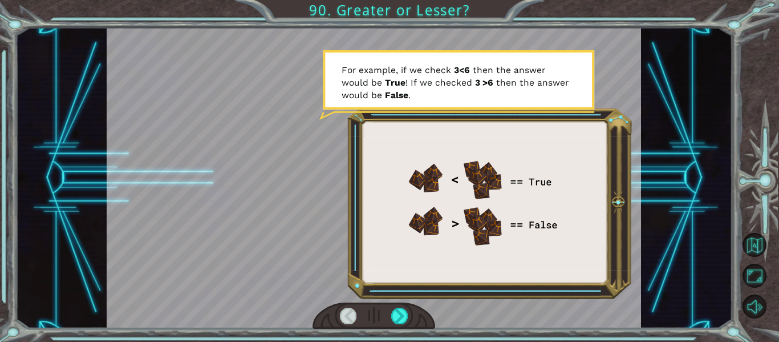
click at [391, 314] on div at bounding box center [374, 315] width 123 height 27
click at [395, 322] on div at bounding box center [399, 315] width 17 height 16
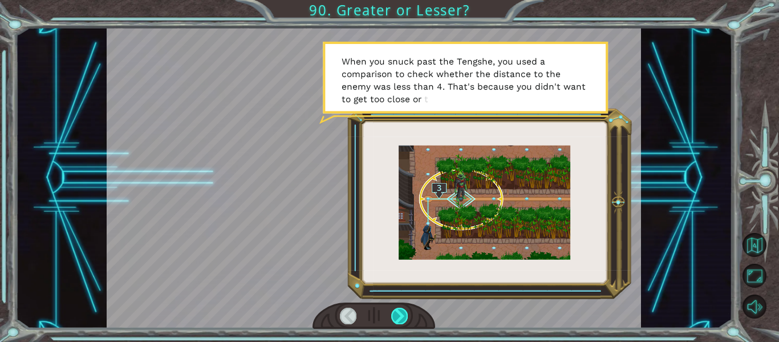
click at [396, 319] on div at bounding box center [399, 315] width 17 height 16
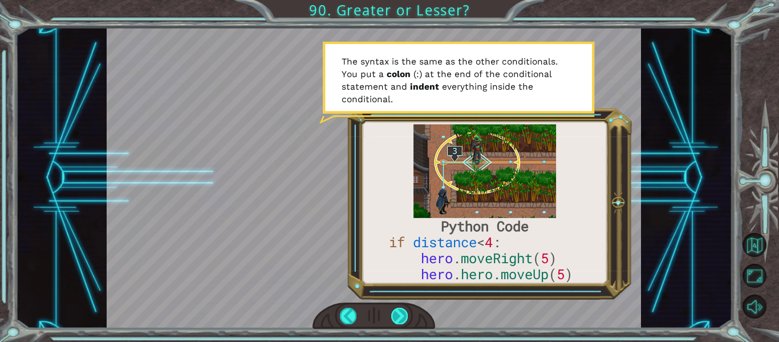
click at [395, 322] on div at bounding box center [399, 315] width 17 height 16
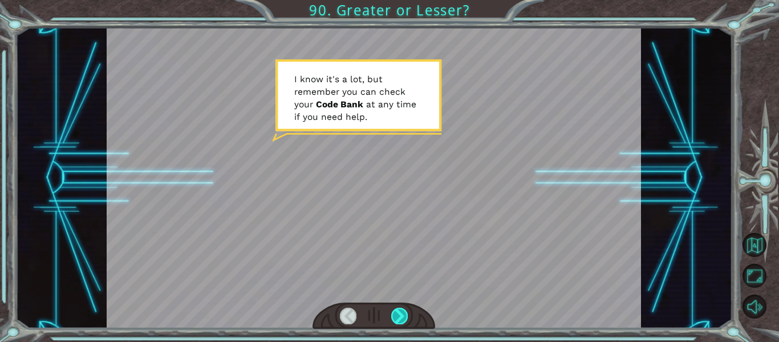
click at [395, 318] on div at bounding box center [399, 315] width 17 height 16
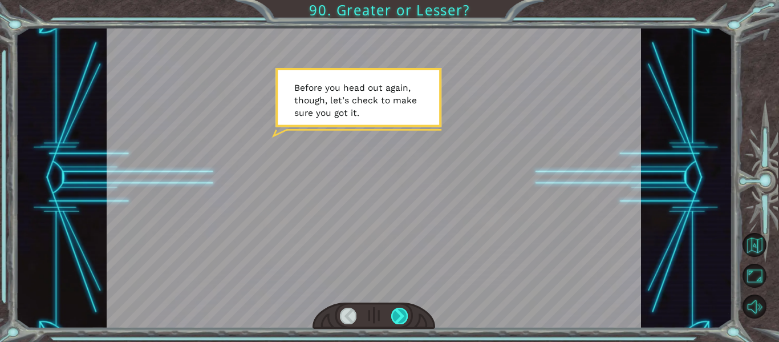
click at [395, 318] on div at bounding box center [399, 315] width 17 height 16
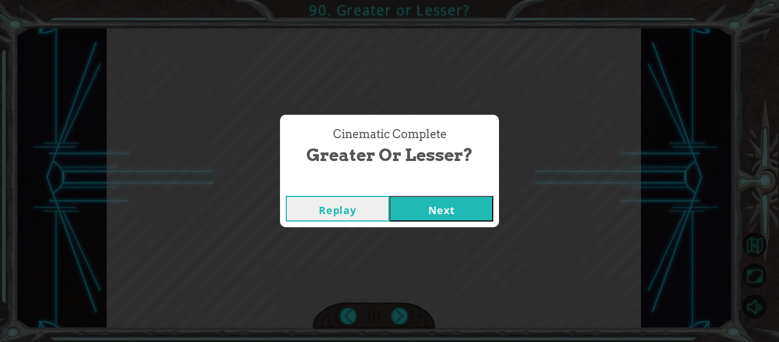
click at [449, 212] on button "Next" at bounding box center [442, 209] width 104 height 26
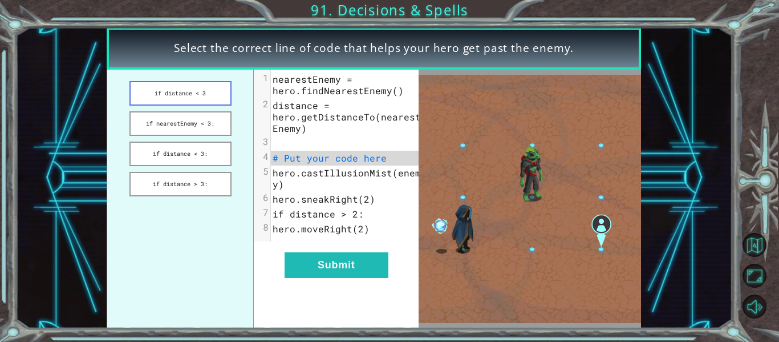
click at [197, 96] on button "if distance < 3" at bounding box center [180, 93] width 102 height 25
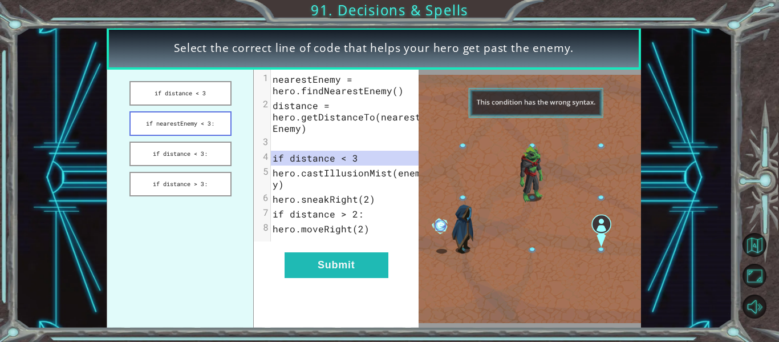
click at [184, 135] on button "if nearestEnemy < 3:" at bounding box center [180, 123] width 102 height 25
click at [191, 161] on button "if distance < 3:" at bounding box center [180, 153] width 102 height 25
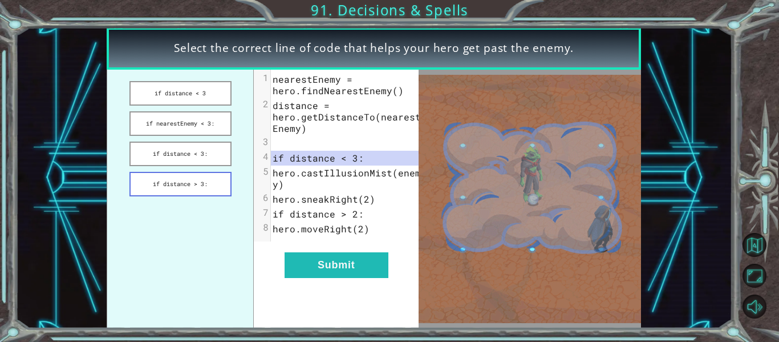
click at [185, 182] on button "if distance > 3:" at bounding box center [180, 184] width 102 height 25
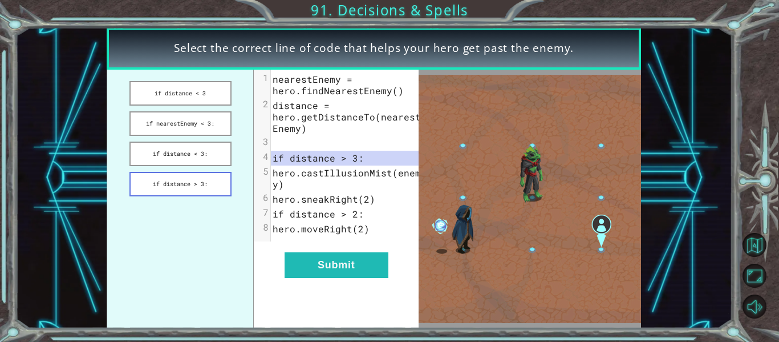
click at [217, 179] on button "if distance > 3:" at bounding box center [180, 184] width 102 height 25
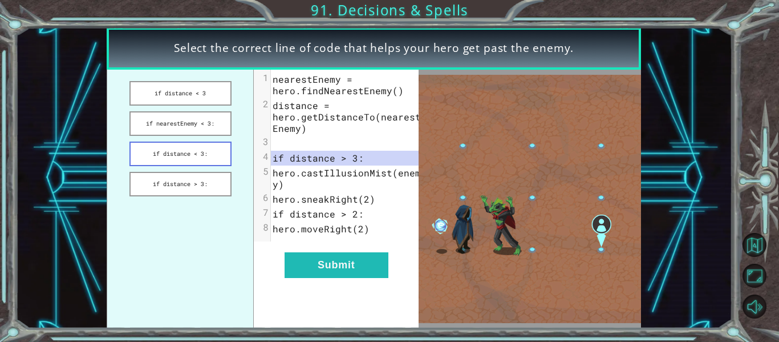
click at [191, 150] on button "if distance < 3:" at bounding box center [180, 153] width 102 height 25
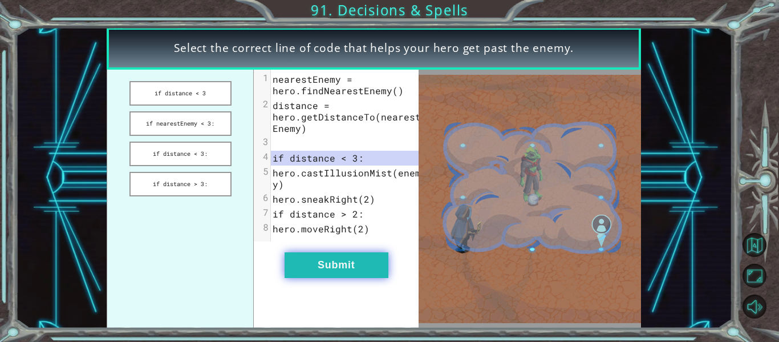
click at [355, 278] on button "Submit" at bounding box center [337, 265] width 104 height 26
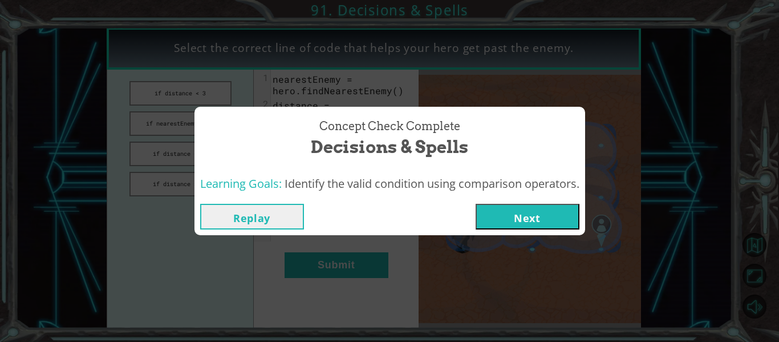
click at [544, 211] on button "Next" at bounding box center [528, 217] width 104 height 26
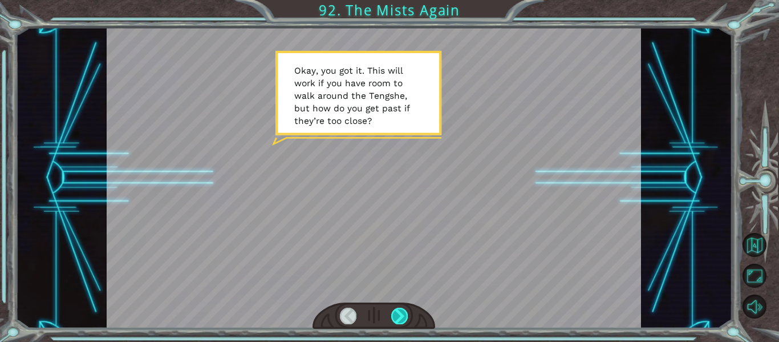
click at [391, 316] on div at bounding box center [399, 315] width 17 height 16
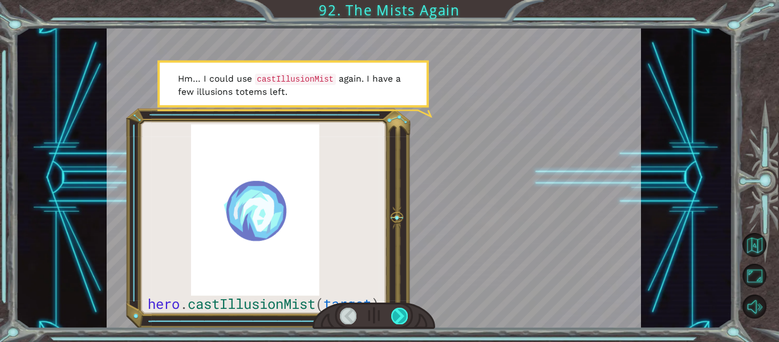
click at [391, 316] on div at bounding box center [399, 315] width 17 height 16
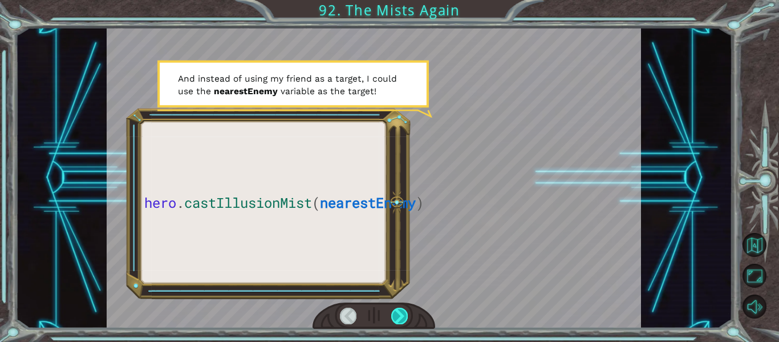
click at [391, 316] on div at bounding box center [399, 315] width 17 height 16
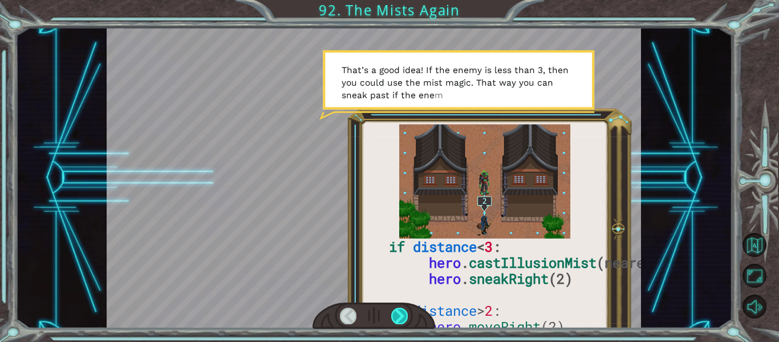
click at [391, 316] on div at bounding box center [399, 315] width 17 height 16
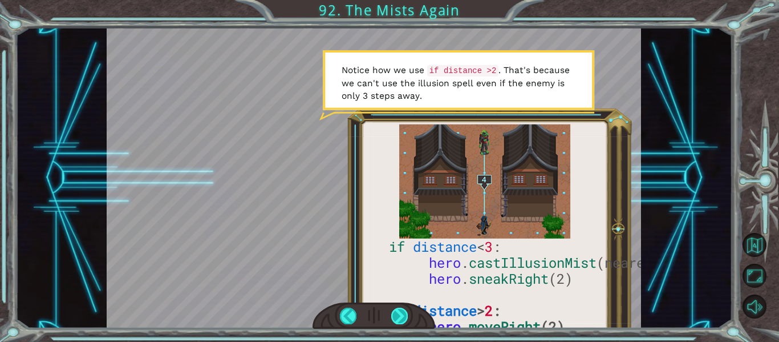
click at [391, 316] on div at bounding box center [399, 315] width 17 height 16
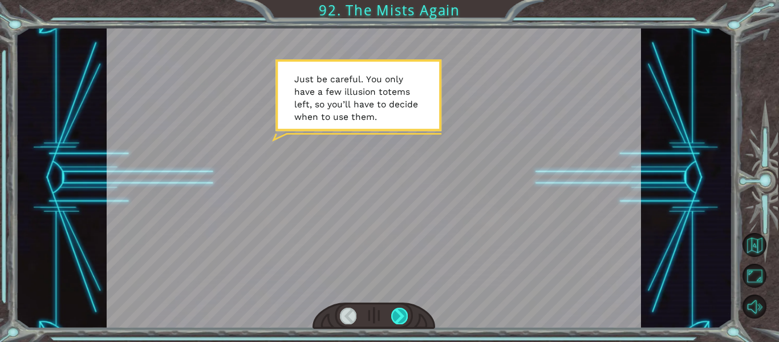
click at [391, 316] on div at bounding box center [399, 315] width 17 height 16
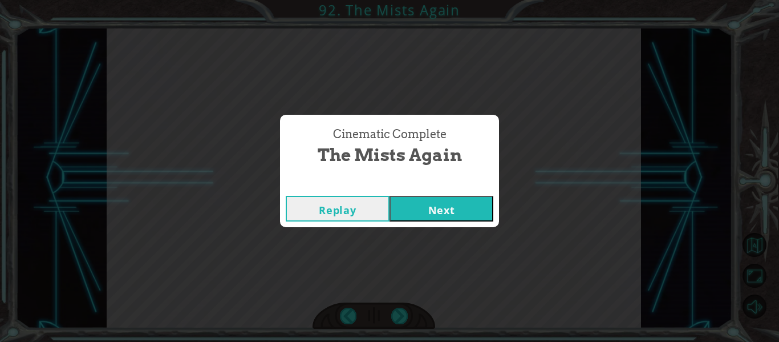
click at [465, 212] on button "Next" at bounding box center [442, 209] width 104 height 26
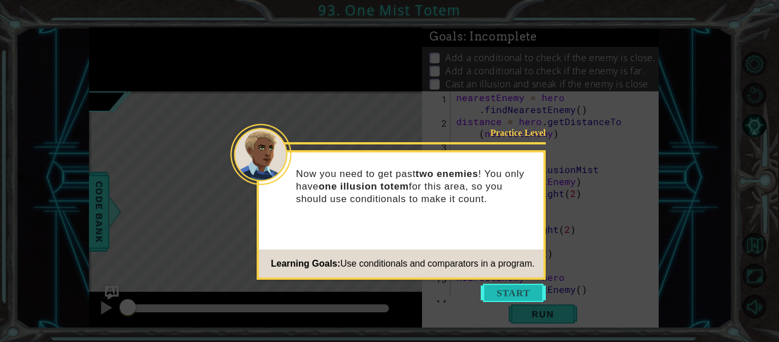
click at [516, 291] on button "Start" at bounding box center [513, 292] width 65 height 18
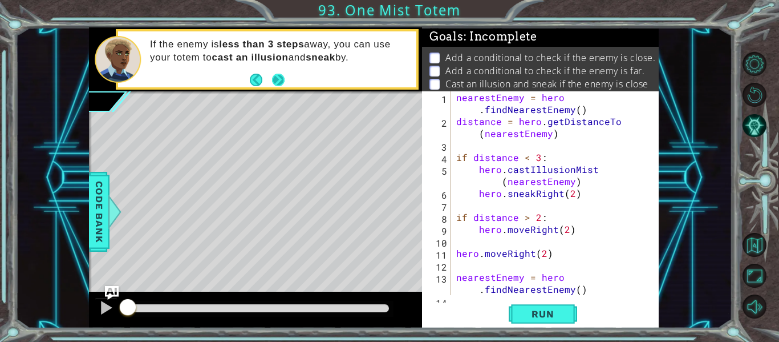
click at [277, 79] on button "Next" at bounding box center [278, 80] width 16 height 16
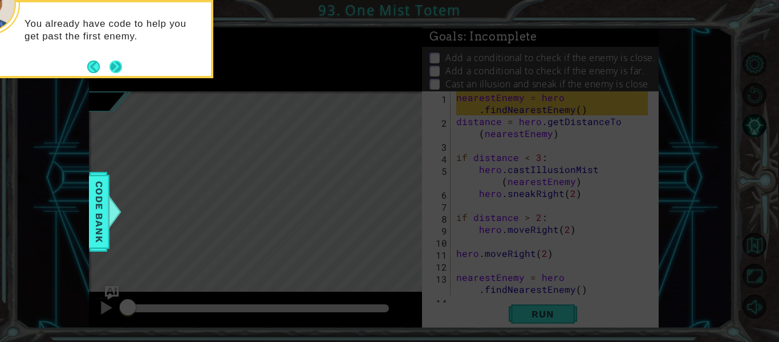
click at [107, 66] on button "Next" at bounding box center [115, 66] width 19 height 19
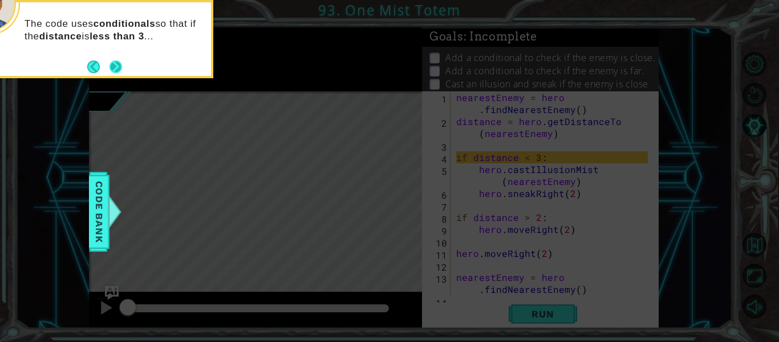
click at [111, 66] on button "Next" at bounding box center [116, 67] width 18 height 18
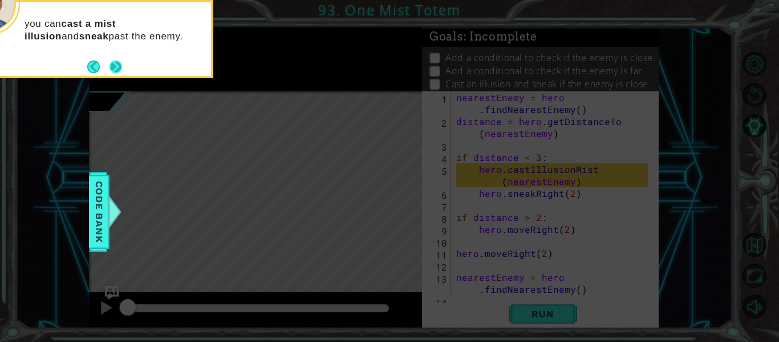
click at [111, 62] on button "Next" at bounding box center [115, 66] width 15 height 15
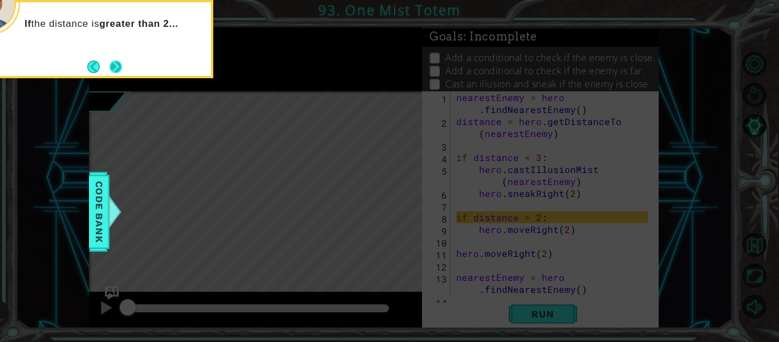
click at [112, 63] on button "Next" at bounding box center [116, 67] width 14 height 14
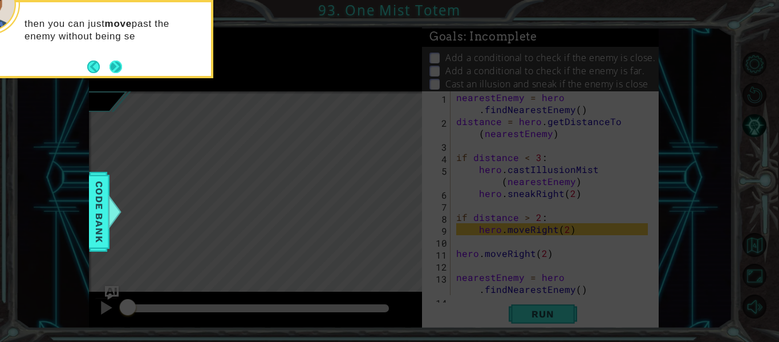
click at [112, 59] on footer at bounding box center [104, 66] width 35 height 17
click at [115, 64] on button "Next" at bounding box center [116, 67] width 18 height 18
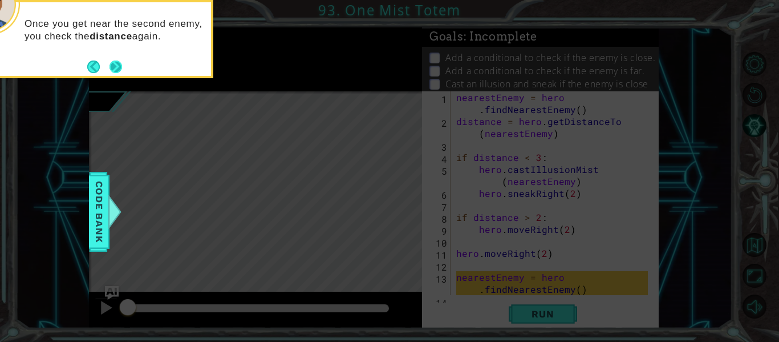
click at [113, 63] on button "Next" at bounding box center [116, 67] width 14 height 14
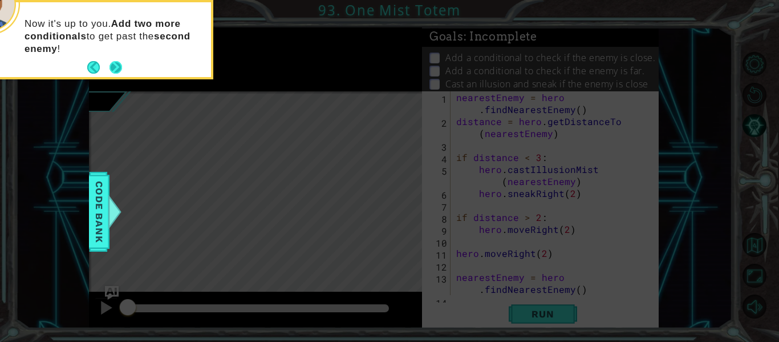
click at [113, 63] on button "Next" at bounding box center [115, 67] width 13 height 13
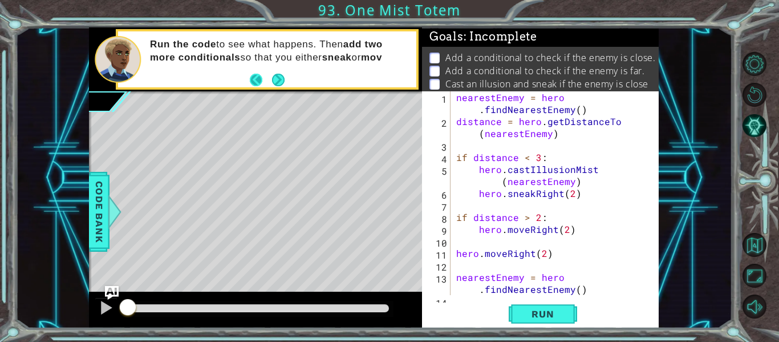
click at [270, 84] on button "Back" at bounding box center [261, 80] width 22 height 13
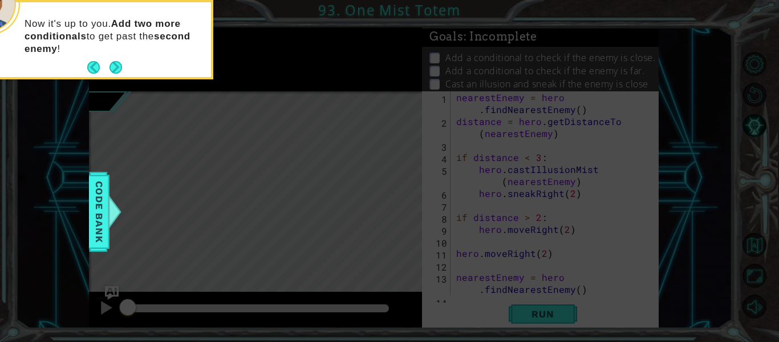
click at [127, 59] on div "Now it's up to you. Add two more conditionals to get past the second enemy !" at bounding box center [99, 42] width 224 height 70
click at [114, 75] on footer at bounding box center [104, 67] width 35 height 17
click at [115, 67] on button "Next" at bounding box center [115, 67] width 15 height 15
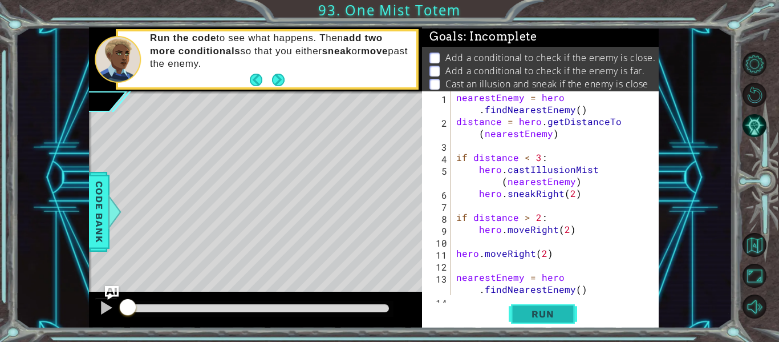
click at [533, 311] on span "Run" at bounding box center [542, 313] width 45 height 11
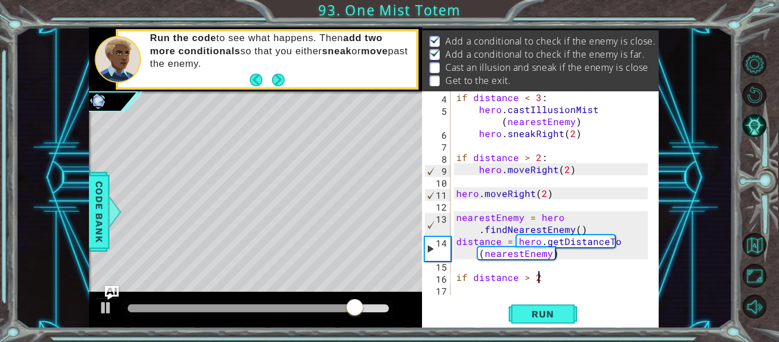
scroll to position [0, 5]
type textarea "if distance > 2:"
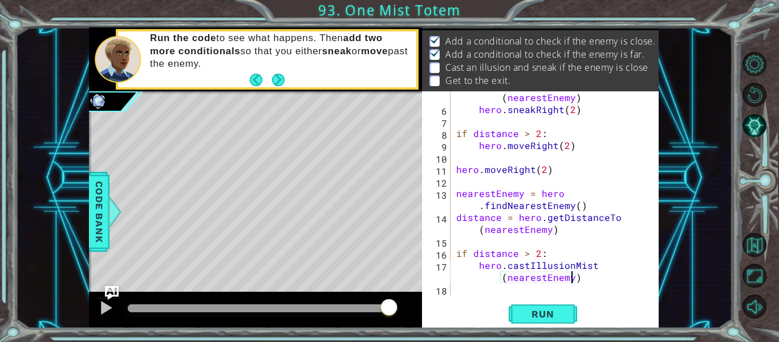
scroll to position [84, 0]
type textarea "hero.castIllusionMist(nearestEnemy)"
click at [533, 317] on span "Run" at bounding box center [542, 313] width 45 height 11
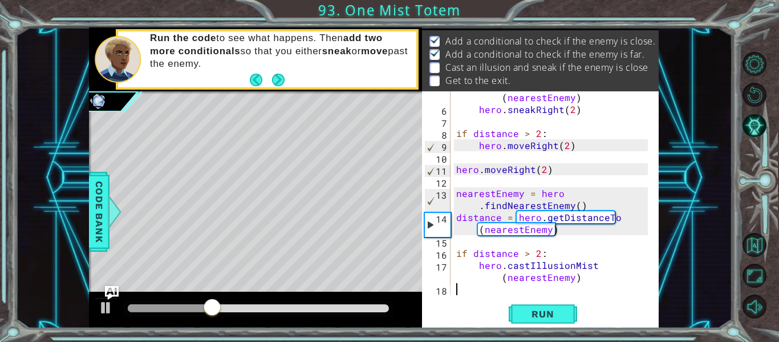
click at [585, 284] on div "hero . castIllusionMist ( nearestEnemy ) hero . sneakRight ( 2 ) if distance > …" at bounding box center [554, 199] width 200 height 240
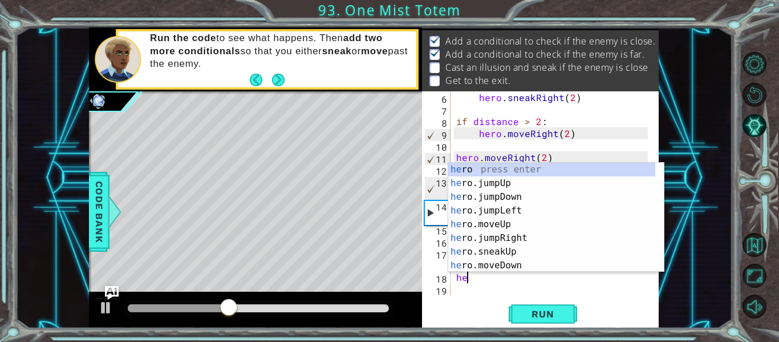
scroll to position [0, 0]
type textarea "h"
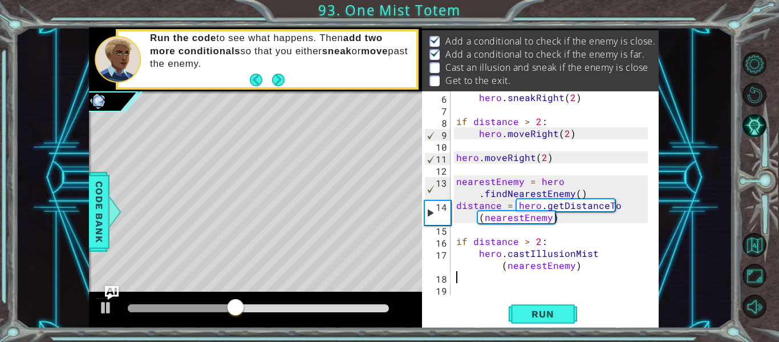
click at [589, 263] on div "hero . sneakRight ( 2 ) if distance > 2 : hero . moveRight ( 2 ) hero . moveRig…" at bounding box center [554, 205] width 200 height 228
type textarea "hero.castIllusionMist(nearestEnemy)"
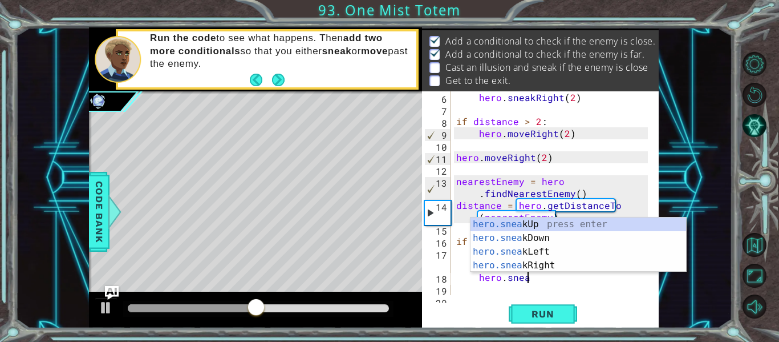
scroll to position [0, 4]
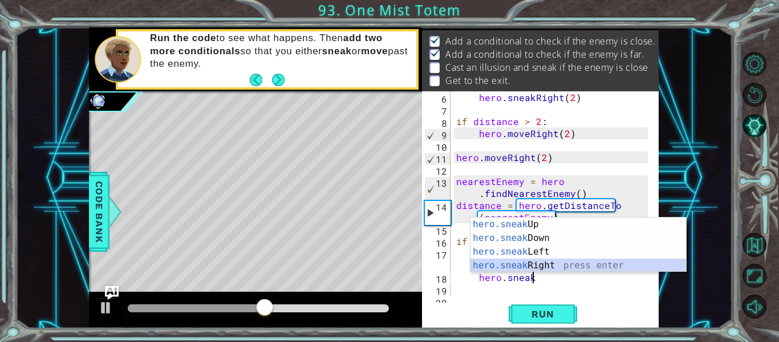
click at [517, 264] on div "hero.sneak Up press enter hero.sneak Down press enter hero.sneak Left press ent…" at bounding box center [579, 258] width 216 height 82
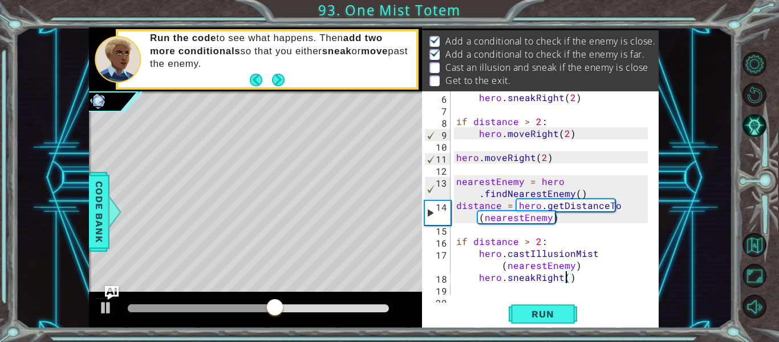
scroll to position [0, 7]
type textarea "hero.sneakRight(2)"
click at [544, 310] on span "Run" at bounding box center [542, 313] width 45 height 11
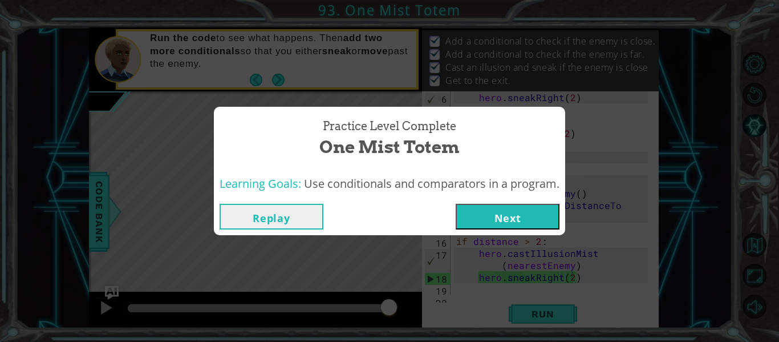
click at [514, 214] on button "Next" at bounding box center [508, 217] width 104 height 26
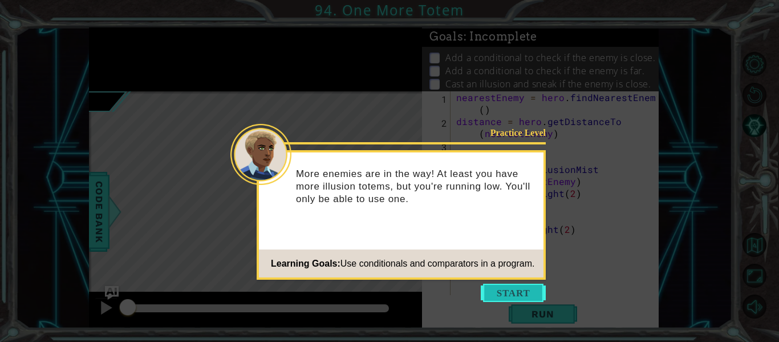
click at [504, 297] on button "Start" at bounding box center [513, 292] width 65 height 18
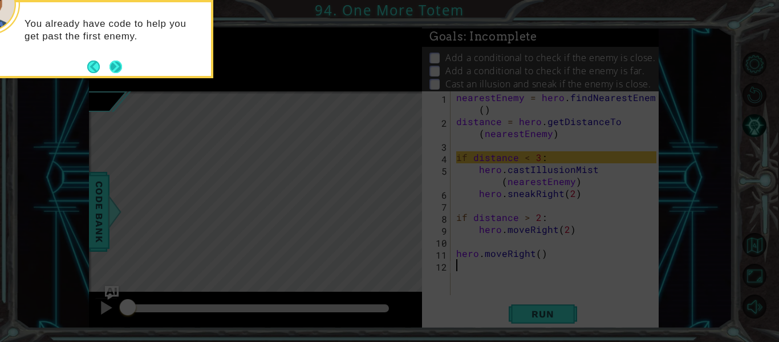
click at [113, 63] on button "Next" at bounding box center [116, 67] width 18 height 18
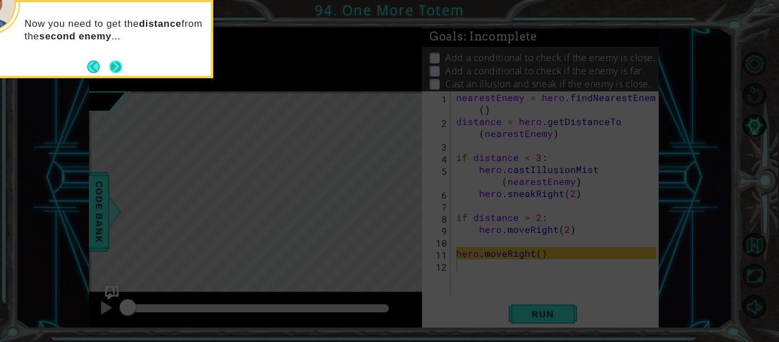
click at [113, 63] on button "Next" at bounding box center [116, 66] width 13 height 13
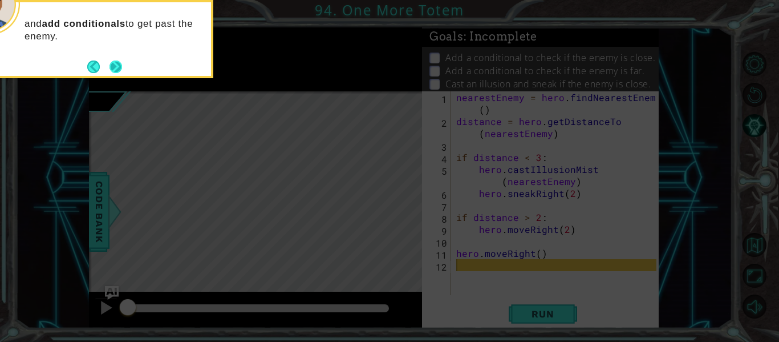
click at [112, 65] on button "Next" at bounding box center [116, 66] width 13 height 13
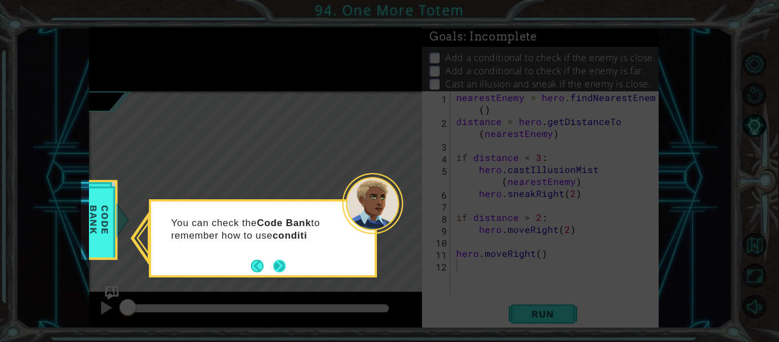
click at [277, 266] on button "Next" at bounding box center [279, 265] width 13 height 13
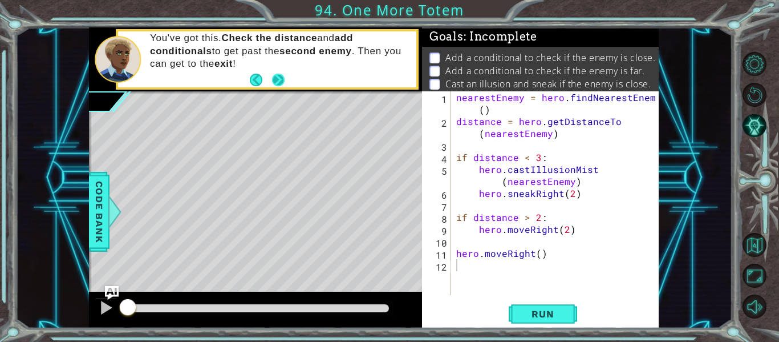
click at [279, 82] on button "Next" at bounding box center [278, 79] width 21 height 21
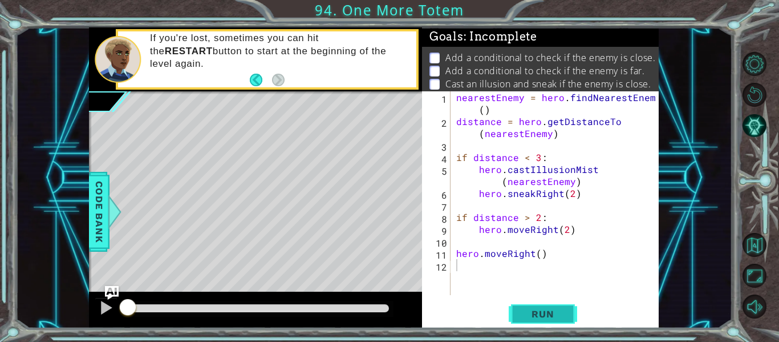
click at [544, 314] on span "Run" at bounding box center [542, 313] width 45 height 11
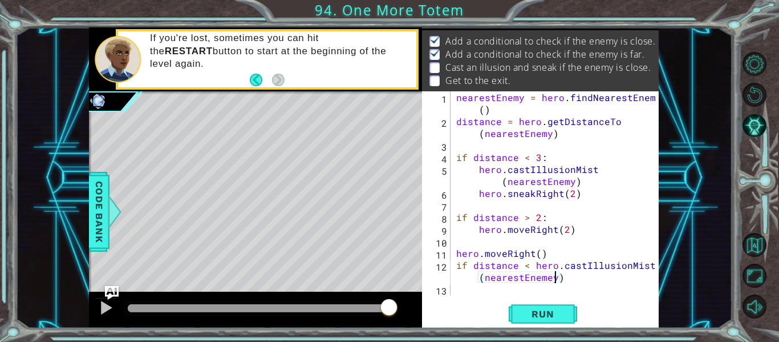
scroll to position [0, 16]
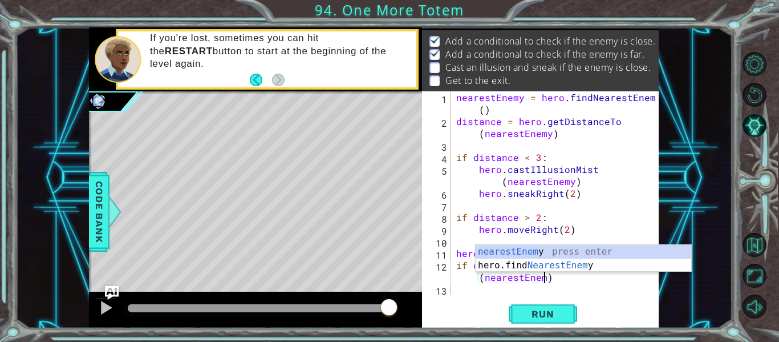
type textarea "if distance < hero.castIllusionMist(nearestEnemy)"
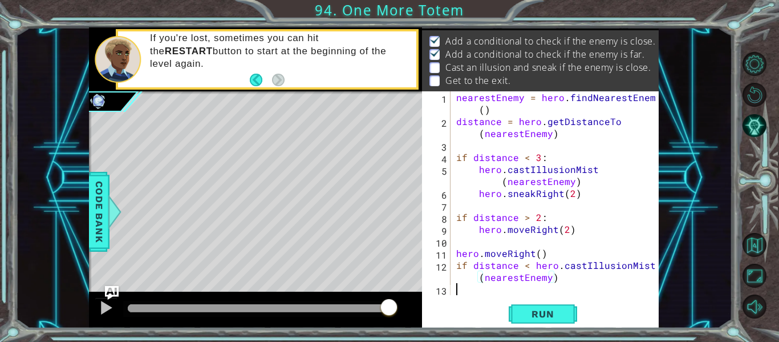
click at [459, 294] on div "nearestEnemy = hero . findNearestEnemy ( ) distance = hero . getDistanceTo ( ne…" at bounding box center [558, 211] width 208 height 240
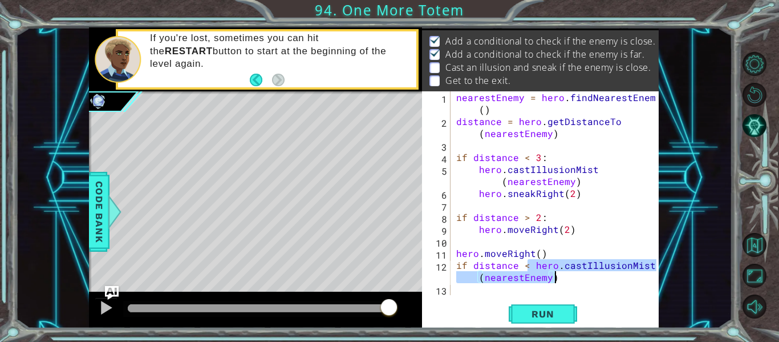
drag, startPoint x: 530, startPoint y: 266, endPoint x: 569, endPoint y: 280, distance: 41.3
click at [569, 280] on div "nearestEnemy = hero . findNearestEnemy ( ) distance = hero . getDistanceTo ( ne…" at bounding box center [558, 211] width 208 height 240
click at [569, 280] on div "nearestEnemy = hero . findNearestEnemy ( ) distance = hero . getDistanceTo ( ne…" at bounding box center [555, 193] width 202 height 204
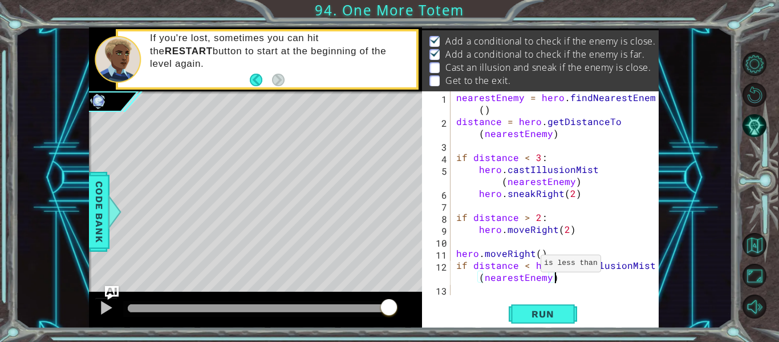
click at [527, 265] on div "nearestEnemy = hero . findNearestEnemy ( ) distance = hero . getDistanceTo ( ne…" at bounding box center [558, 211] width 208 height 240
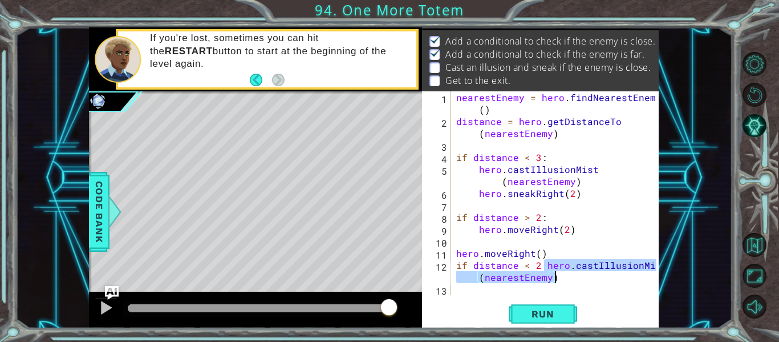
drag, startPoint x: 542, startPoint y: 264, endPoint x: 558, endPoint y: 279, distance: 22.6
click at [558, 279] on div "nearestEnemy = hero . findNearestEnemy ( ) distance = hero . getDistanceTo ( ne…" at bounding box center [558, 211] width 208 height 240
type textarea "if distance < 2"
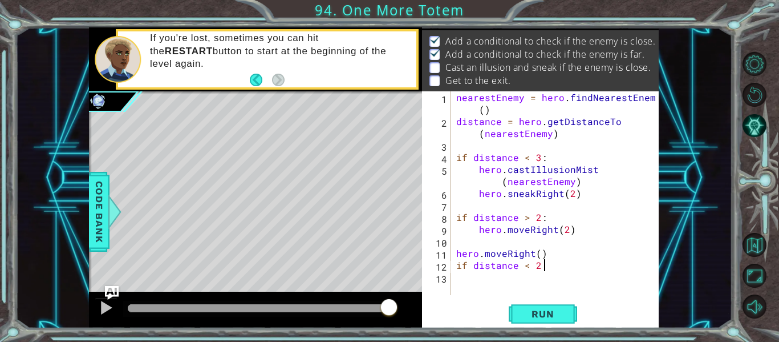
scroll to position [0, 0]
paste textarea "hero.castIllusionMist(nearestEnemy)"
click at [456, 265] on div "nearestEnemy = hero . findNearestEnemy ( ) distance = hero . getDistanceTo ( ne…" at bounding box center [558, 211] width 208 height 240
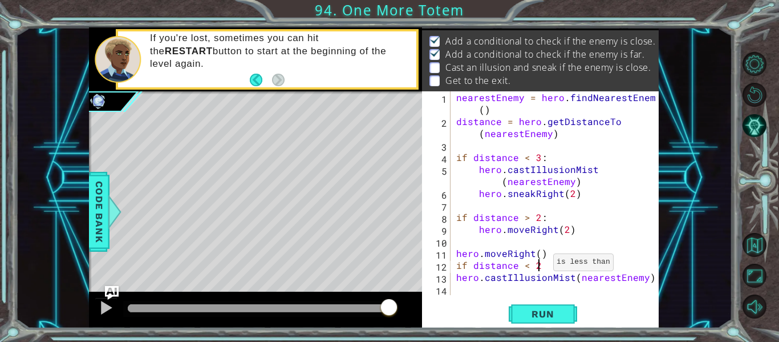
click at [540, 265] on div "nearestEnemy = hero . findNearestEnemy ( ) distance = hero . getDistanceTo ( ne…" at bounding box center [558, 211] width 208 height 240
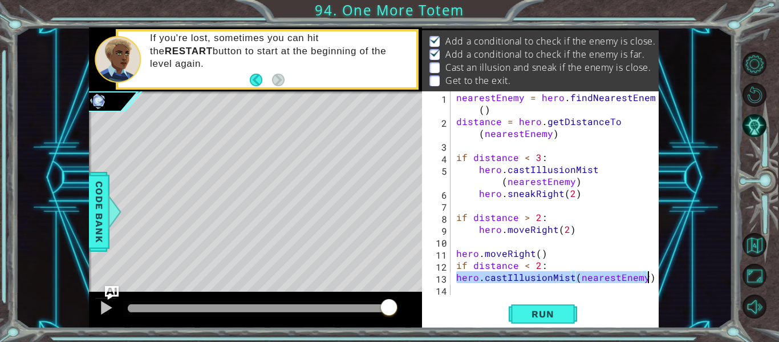
drag, startPoint x: 456, startPoint y: 279, endPoint x: 664, endPoint y: 281, distance: 207.6
click at [664, 281] on div "1 ההההההההההההההההההההההההההההההההההההההההההההההההההההההההההההההההההההההההההההה…" at bounding box center [373, 177] width 717 height 301
type textarea "hero.castIllusionMist(nearestEnemy)"
click at [547, 264] on div "nearestEnemy = hero . findNearestEnemy ( ) distance = hero . getDistanceTo ( ne…" at bounding box center [558, 211] width 208 height 240
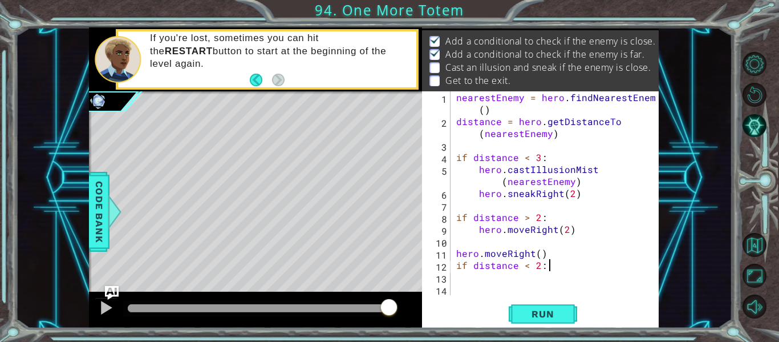
type textarea "if distance < 2:"
paste textarea "hero.castIllusionMist(nearestEnemy)"
type textarea "hero.castIllusionMist(nearestEnemy)"
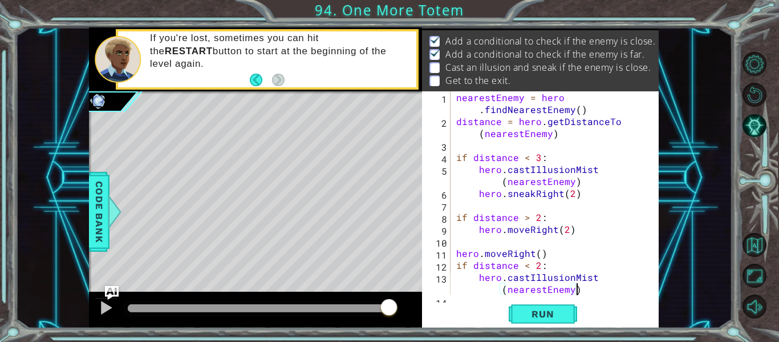
scroll to position [24, 0]
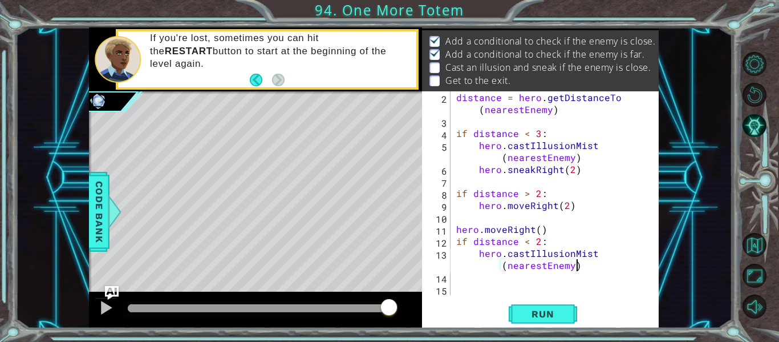
click at [466, 277] on div "distance = hero . getDistanceTo ( nearestEnemy ) if distance < 3 : hero . castI…" at bounding box center [554, 211] width 200 height 240
click at [601, 270] on div "distance = hero . getDistanceTo ( nearestEnemy ) if distance < 3 : hero . castI…" at bounding box center [554, 211] width 200 height 240
type textarea "hero.castIllusionMist(nearestEnemy)"
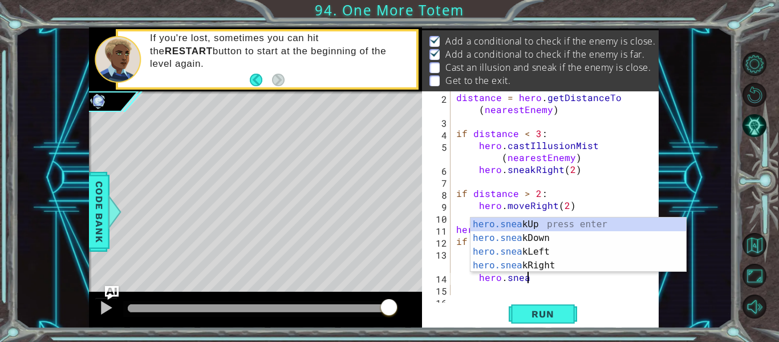
scroll to position [0, 4]
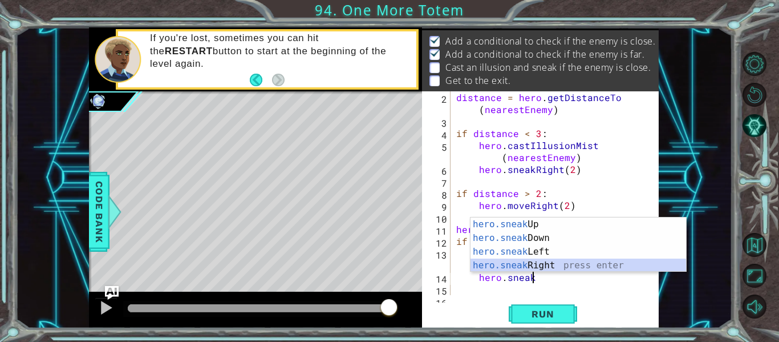
click at [551, 264] on div "hero.sneak Up press enter hero.sneak Down press enter hero.sneak Left press ent…" at bounding box center [579, 258] width 216 height 82
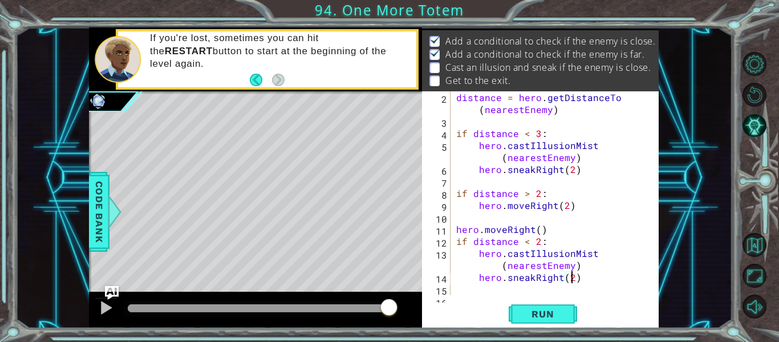
scroll to position [0, 7]
click at [544, 315] on span "Run" at bounding box center [542, 313] width 45 height 11
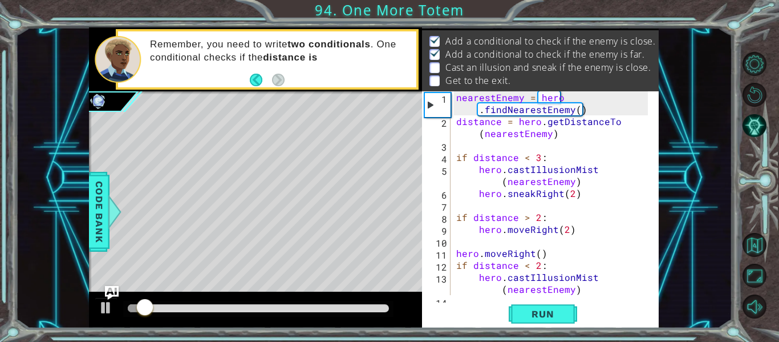
scroll to position [0, 0]
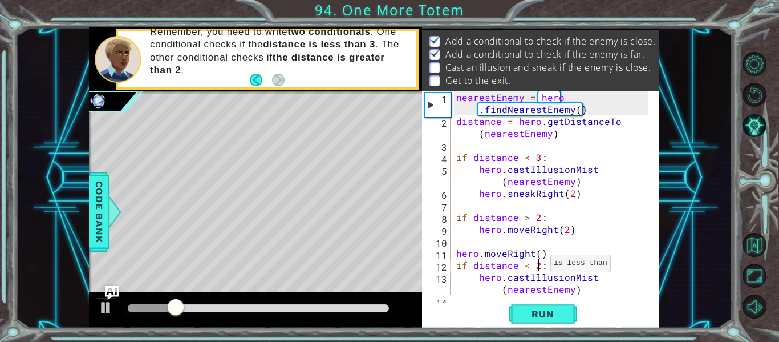
click at [537, 266] on div "nearestEnemy = hero . findNearestEnemy ( ) distance = hero . getDistanceTo ( ne…" at bounding box center [554, 211] width 200 height 240
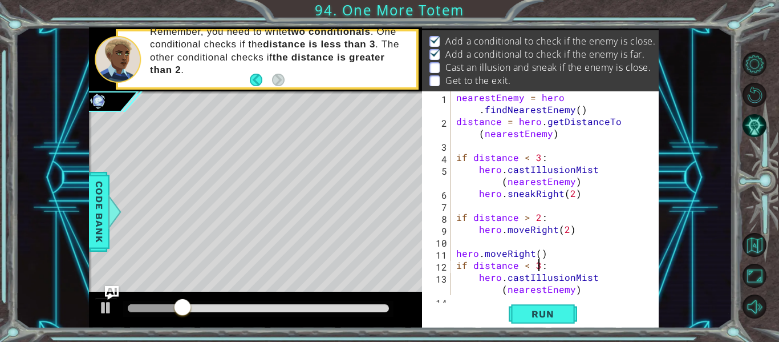
scroll to position [0, 5]
click at [537, 318] on span "Run" at bounding box center [542, 313] width 45 height 11
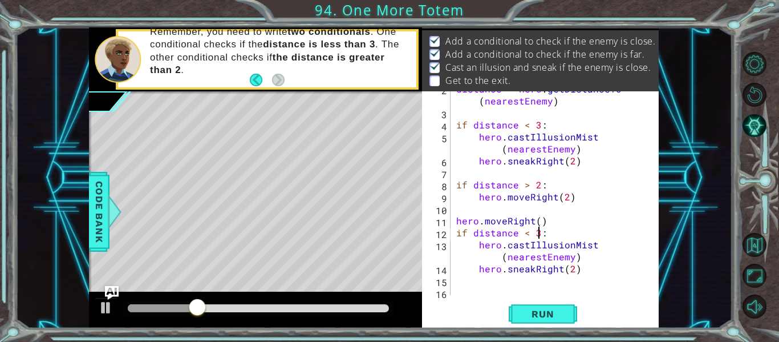
scroll to position [36, 0]
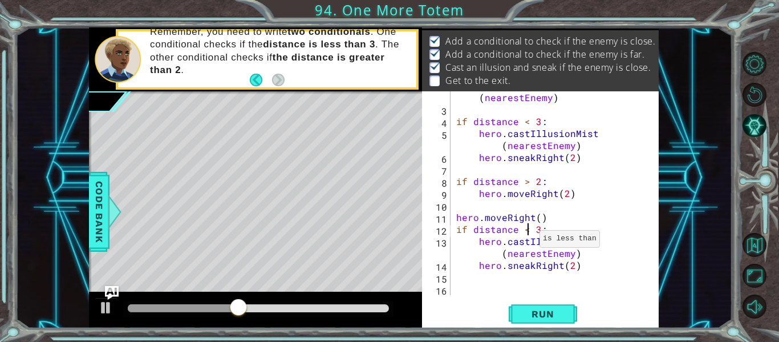
click at [526, 229] on div "distance = hero . getDistanceTo ( nearestEnemy ) if distance < 3 : hero . castI…" at bounding box center [554, 199] width 200 height 240
type textarea "if distance > 3:"
click at [482, 283] on div "distance = hero . getDistanceTo ( nearestEnemy ) if distance < 3 : hero . castI…" at bounding box center [554, 199] width 200 height 240
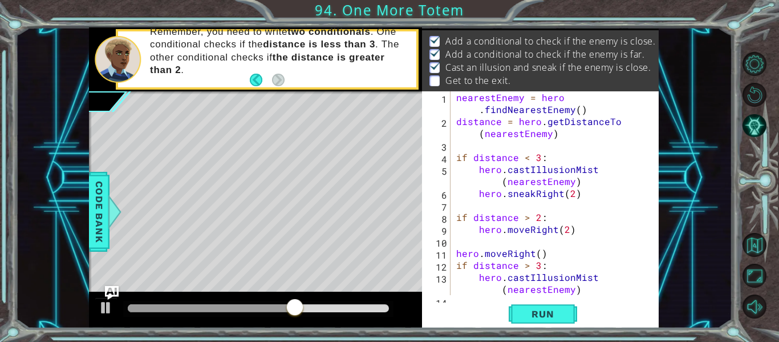
scroll to position [36, 0]
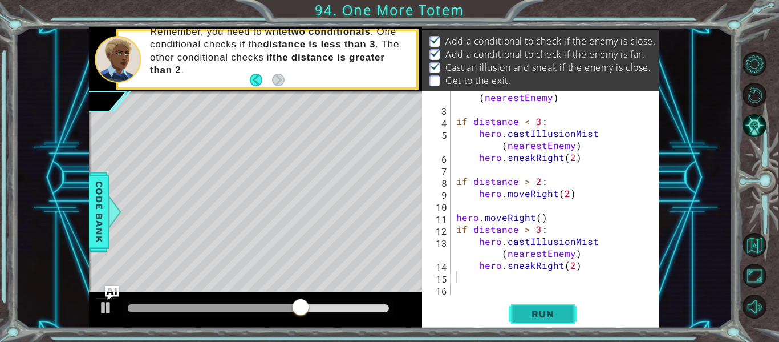
click at [540, 313] on span "Run" at bounding box center [542, 313] width 45 height 11
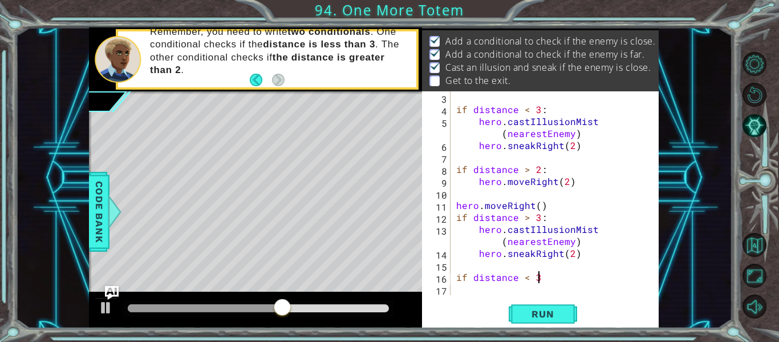
scroll to position [0, 5]
type textarea "if distance < 3:"
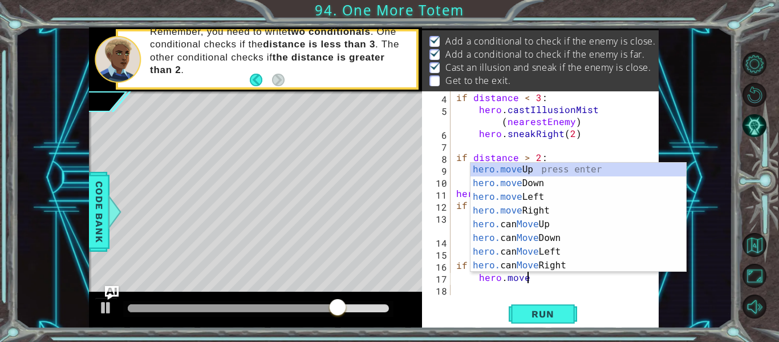
scroll to position [0, 4]
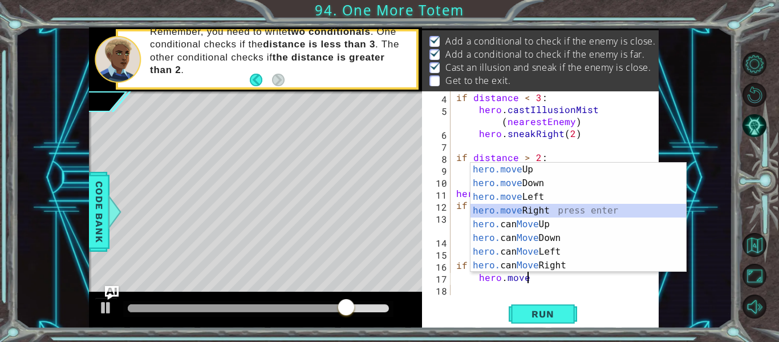
click at [514, 210] on div "hero.move Up press enter hero.move Down press enter hero.move Left press enter …" at bounding box center [579, 231] width 216 height 137
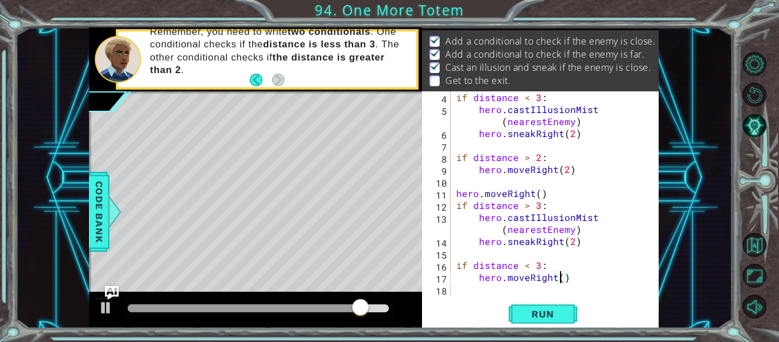
scroll to position [0, 7]
click at [521, 310] on span "Run" at bounding box center [542, 313] width 45 height 11
click at [521, 327] on div "hero.moveRight(3) 4 5 6 7 8 9 10 11 12 13 14 15 16 17 18 if distance < 3 : hero…" at bounding box center [540, 209] width 237 height 237
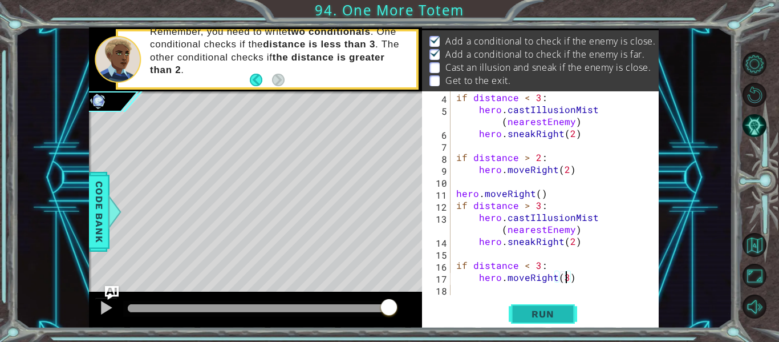
click at [525, 323] on button "Run" at bounding box center [543, 313] width 68 height 23
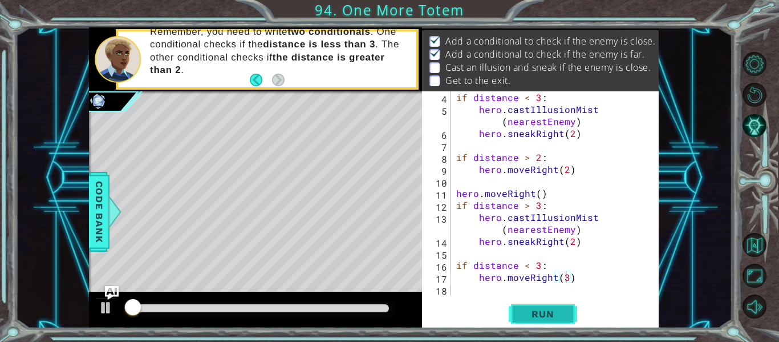
click at [525, 323] on button "Run" at bounding box center [543, 313] width 68 height 23
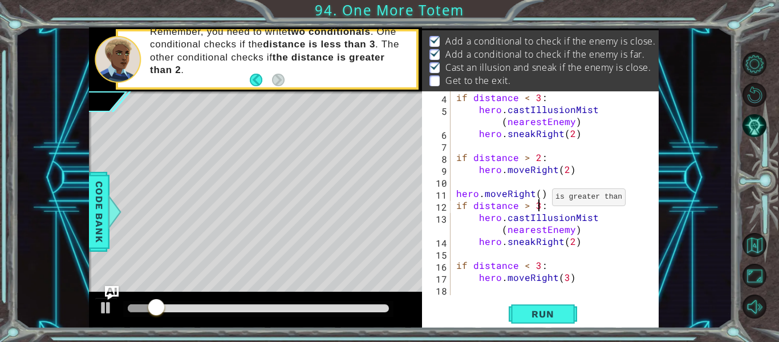
click at [538, 200] on div "if distance < 3 : hero . castIllusionMist ( nearestEnemy ) hero . sneakRight ( …" at bounding box center [554, 205] width 200 height 228
click at [546, 189] on div "if distance < 3 : hero . castIllusionMist ( nearestEnemy ) hero . sneakRight ( …" at bounding box center [554, 205] width 200 height 228
type textarea "hero.moveRight()"
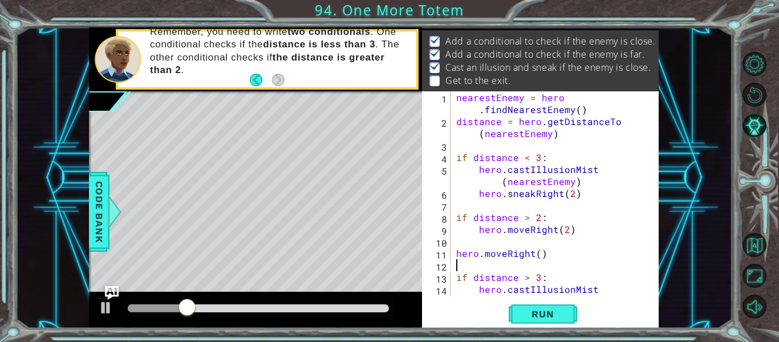
scroll to position [0, 0]
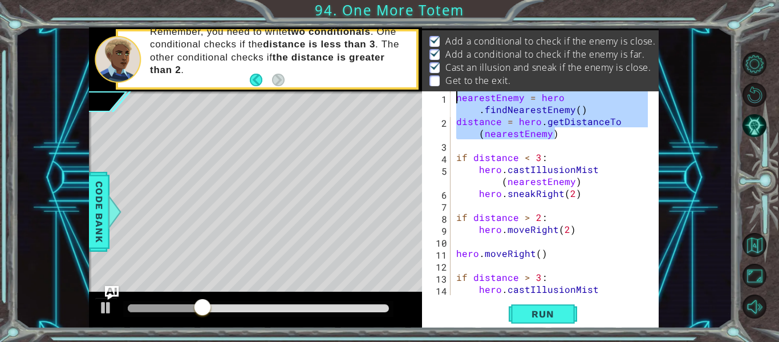
drag, startPoint x: 555, startPoint y: 137, endPoint x: 456, endPoint y: 92, distance: 108.5
click at [456, 92] on div "nearestEnemy = hero . findNearestEnemy ( ) distance = hero . getDistanceTo ( ne…" at bounding box center [554, 217] width 200 height 252
click at [532, 321] on button "Run" at bounding box center [543, 313] width 68 height 23
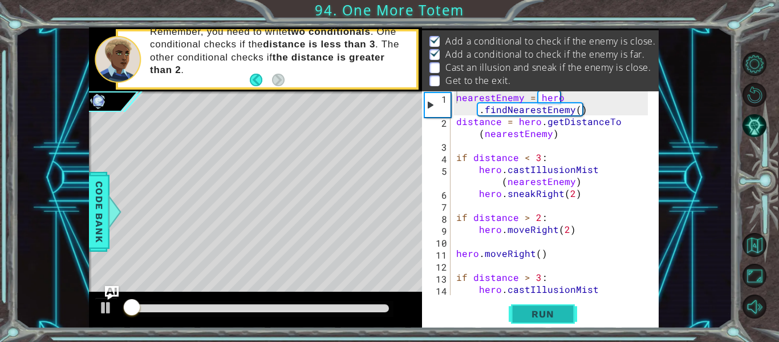
click at [532, 321] on button "Run" at bounding box center [543, 313] width 68 height 23
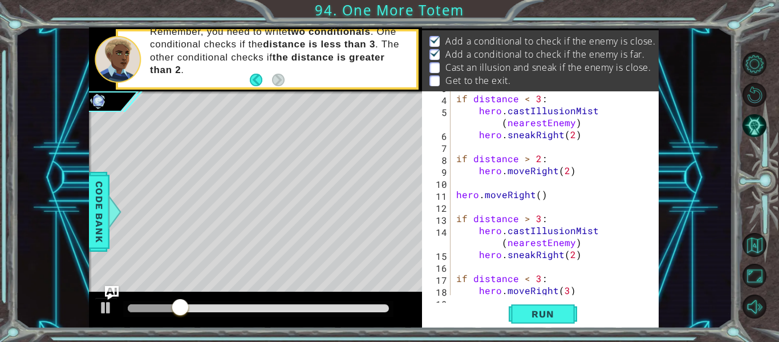
scroll to position [63, 0]
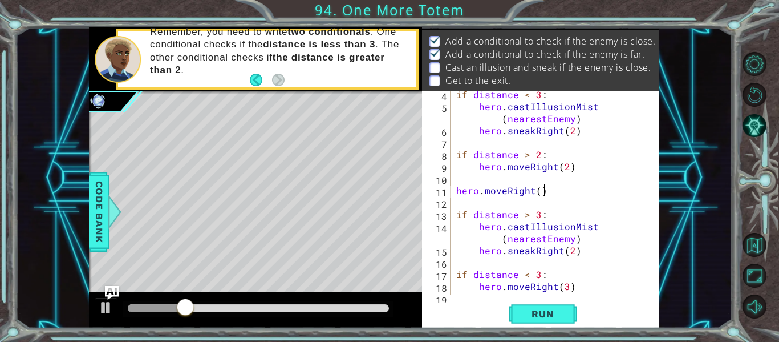
click at [544, 194] on div "if distance < 3 : hero . castIllusionMist ( nearestEnemy ) hero . sneakRight ( …" at bounding box center [554, 202] width 200 height 228
type textarea "hero.moveRight()"
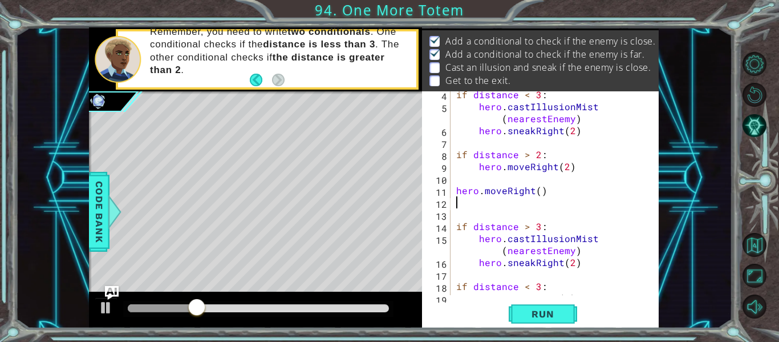
paste textarea "distance = hero.getDistanceTo(nearestEnemy)"
type textarea "distance = hero.getDistanceTo(nearestEnemy)"
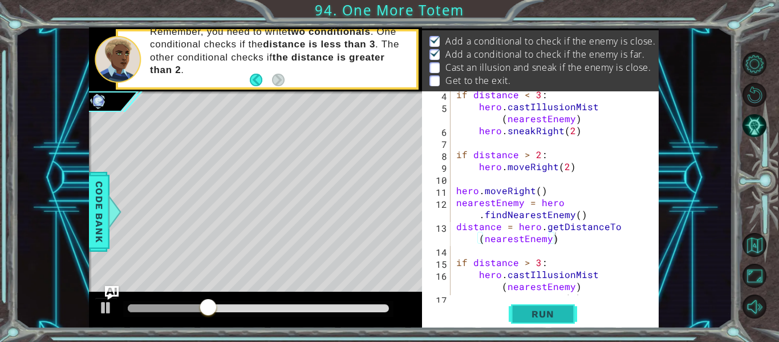
click at [560, 310] on span "Run" at bounding box center [542, 313] width 45 height 11
click at [558, 309] on span "Run" at bounding box center [542, 313] width 45 height 11
click at [557, 309] on span "Run" at bounding box center [542, 313] width 45 height 11
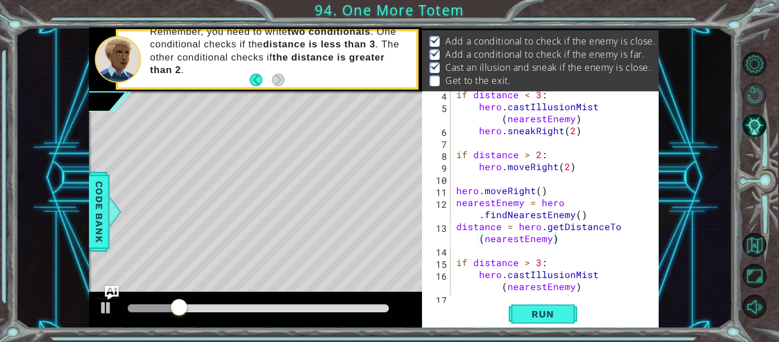
click at [738, 98] on body "1 ההההההההההההההההההההההההההההההההההההההההההההההההההההההההההההההההההההההההההההה…" at bounding box center [389, 171] width 779 height 342
click at [745, 95] on button "Restart Level" at bounding box center [755, 95] width 24 height 24
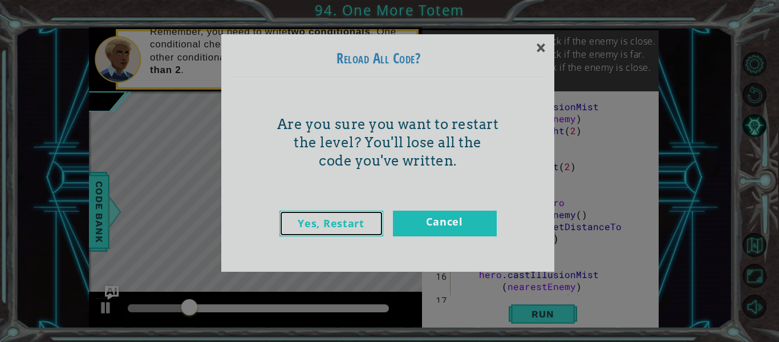
click at [326, 224] on link "Yes, Restart" at bounding box center [331, 223] width 104 height 26
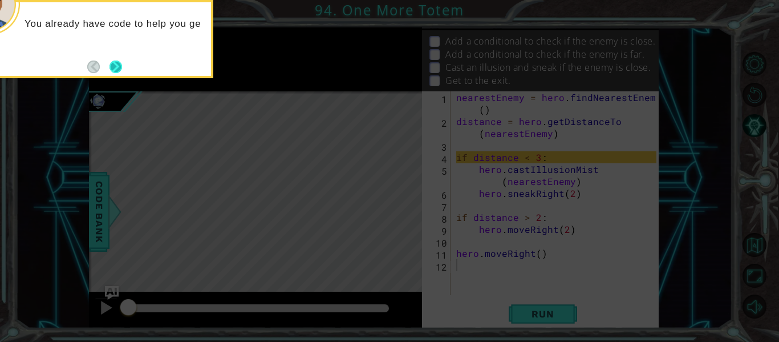
click at [112, 67] on button "Next" at bounding box center [116, 67] width 16 height 16
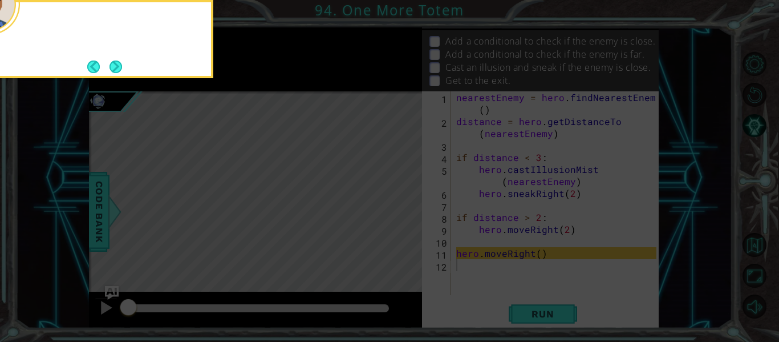
click at [112, 67] on button "Next" at bounding box center [116, 66] width 21 height 21
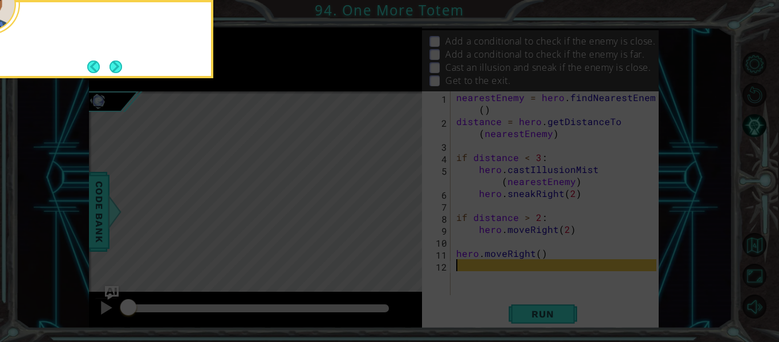
click at [112, 67] on button "Next" at bounding box center [116, 67] width 18 height 18
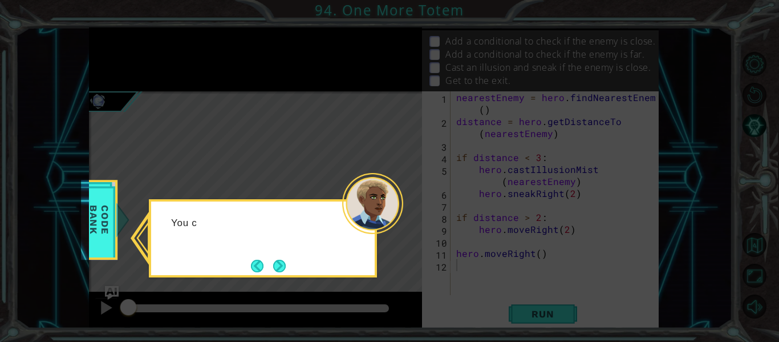
drag, startPoint x: 112, startPoint y: 67, endPoint x: 395, endPoint y: 247, distance: 335.4
click at [395, 247] on icon at bounding box center [389, 171] width 779 height 342
click at [282, 264] on button "Next" at bounding box center [279, 265] width 19 height 19
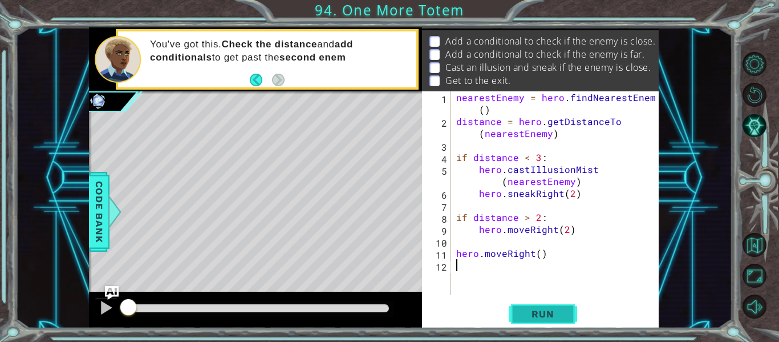
click at [526, 310] on span "Run" at bounding box center [542, 313] width 45 height 11
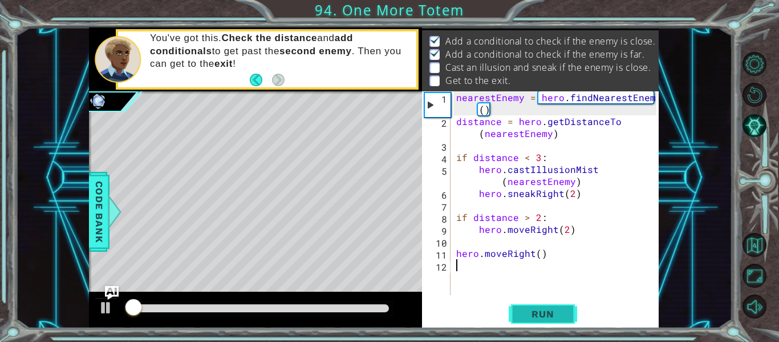
click at [526, 310] on span "Run" at bounding box center [542, 313] width 45 height 11
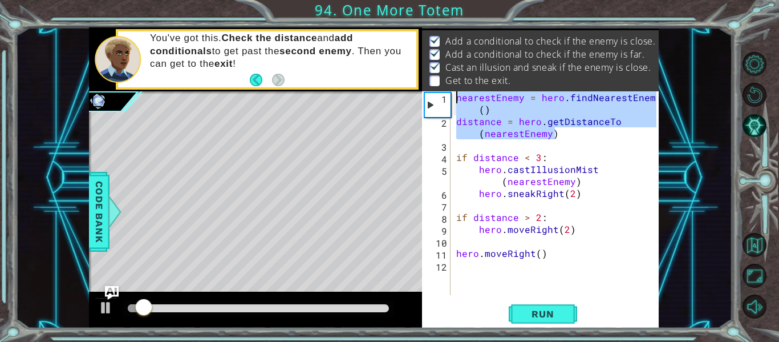
drag, startPoint x: 554, startPoint y: 133, endPoint x: 430, endPoint y: 98, distance: 129.1
click at [430, 98] on div "1 2 3 4 5 6 7 8 9 10 11 12 nearestEnemy = hero . findNearestEnemy ( ) distance …" at bounding box center [539, 193] width 234 height 204
click at [453, 261] on div "nearestEnemy = hero.findNearestEnemy() distance = hero.getDistanceTo(nearestEne…" at bounding box center [539, 193] width 234 height 204
type textarea "nearestEnemy = hero.findNearestEnemy()"
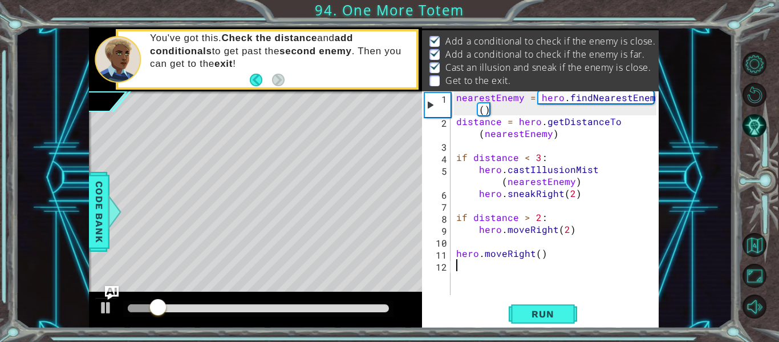
click at [455, 265] on div "nearestEnemy = hero . findNearestEnemy ( ) distance = hero . getDistanceTo ( ne…" at bounding box center [558, 211] width 208 height 240
paste textarea "distance = hero.getDistanceTo(nearestEnemy)"
type textarea "distance = hero.getDistanceTo(nearestEnemy)"
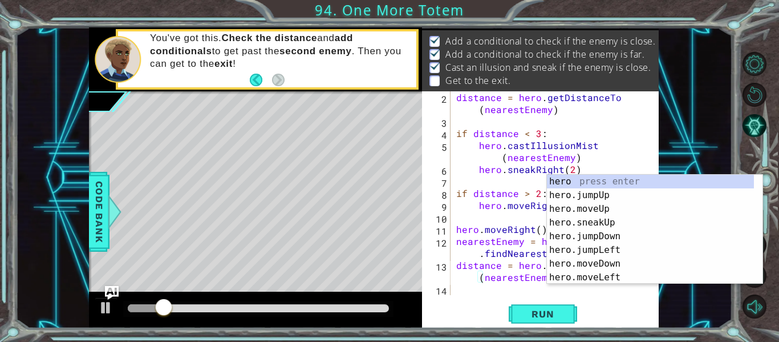
scroll to position [24, 0]
click at [460, 285] on div "distance = hero . getDistanceTo ( nearestEnemy ) if distance < 3 : hero . castI…" at bounding box center [554, 211] width 200 height 240
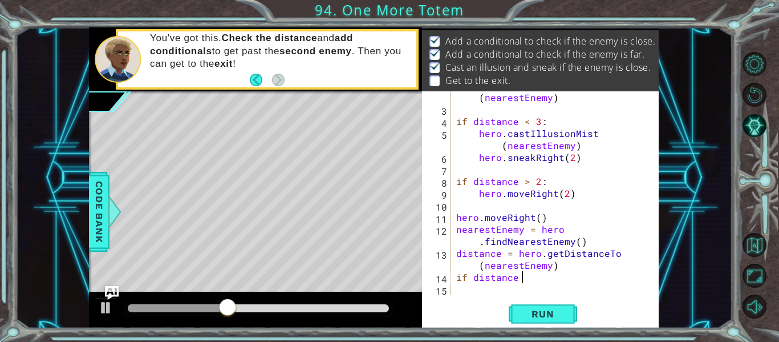
scroll to position [0, 4]
type textarea "if distance < 3:"
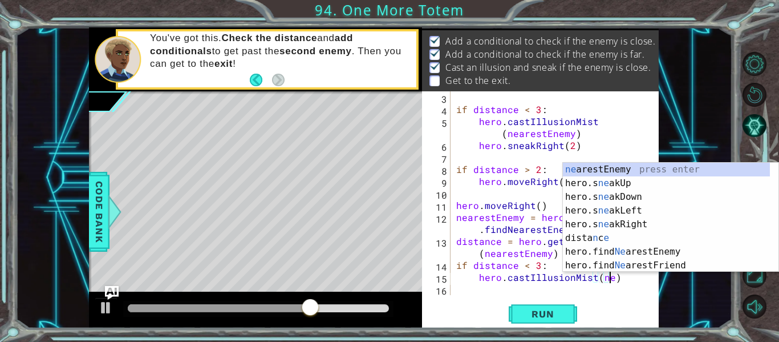
scroll to position [0, 10]
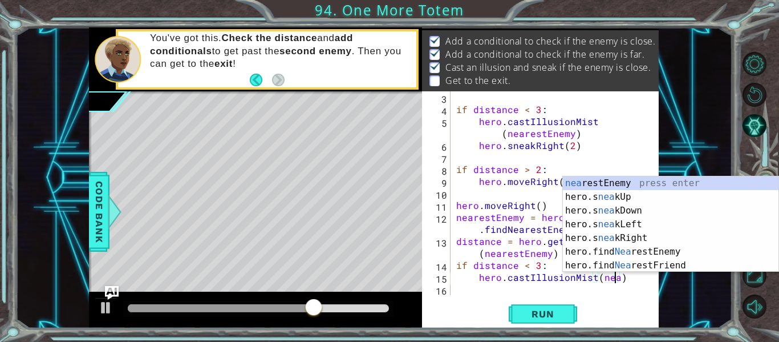
type textarea "hero.castIllusionMist(nearestEnemy)"
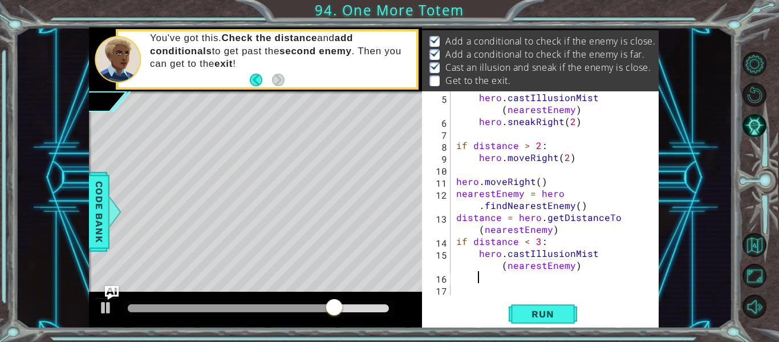
scroll to position [0, 2]
type textarea "hero.sneakRight(3)"
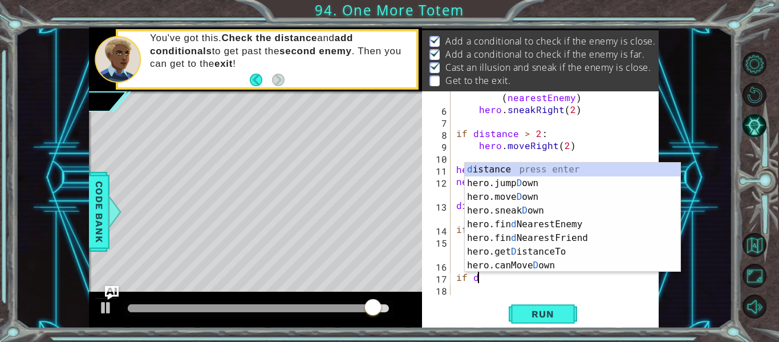
scroll to position [0, 1]
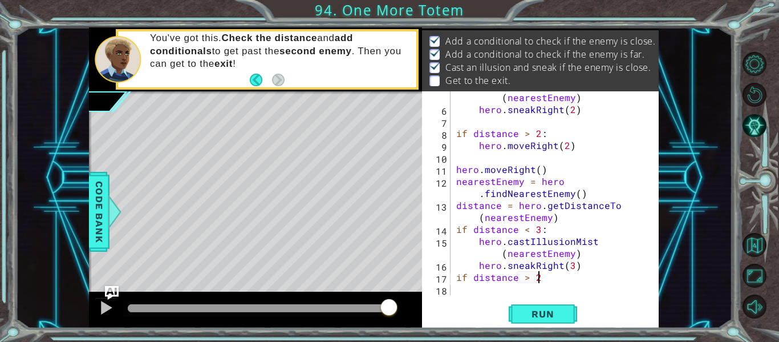
type textarea "if distance > 2:"
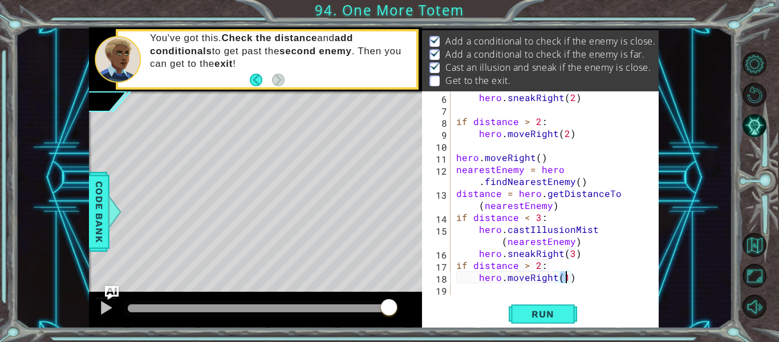
scroll to position [0, 7]
type textarea "hero.moveRight(3)"
click at [562, 317] on span "Run" at bounding box center [542, 313] width 45 height 11
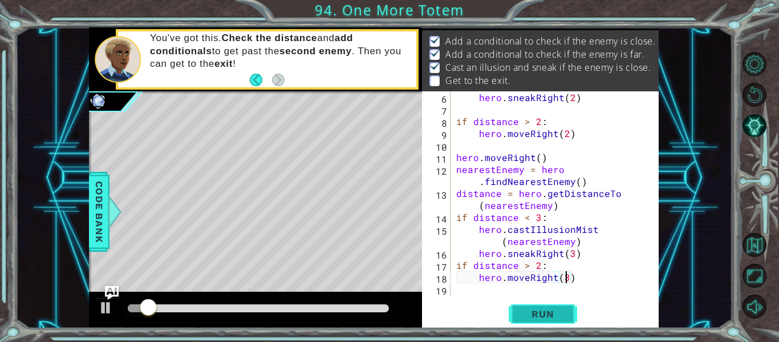
click at [562, 317] on span "Run" at bounding box center [542, 313] width 45 height 11
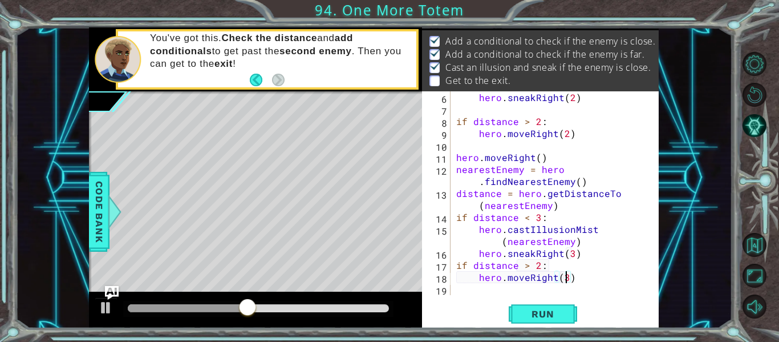
click at [465, 298] on div "hero.moveRight(3) 6 7 8 9 10 11 12 13 14 15 16 17 18 19 hero . sneakRight ( 2 )…" at bounding box center [540, 209] width 237 height 237
click at [581, 274] on div "hero . sneakRight ( 2 ) if distance > 2 : hero . moveRight ( 2 ) hero . moveRig…" at bounding box center [554, 205] width 200 height 228
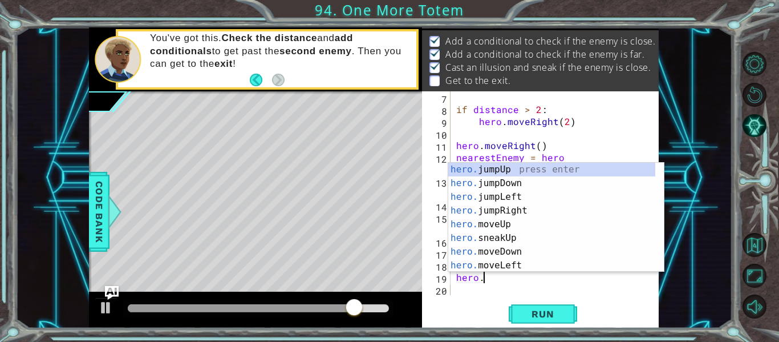
scroll to position [0, 2]
type textarea "hero.moveUp(1)"
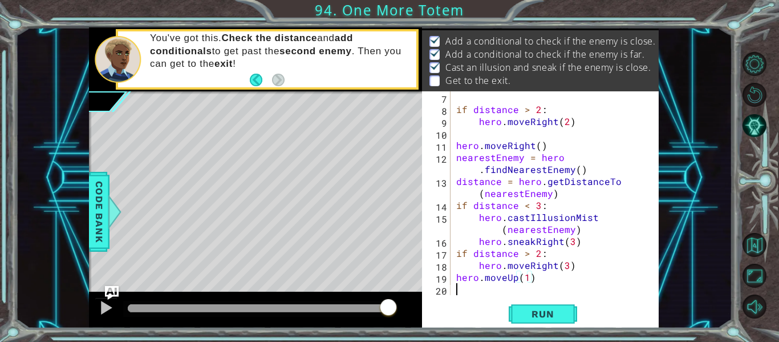
click at [477, 288] on div "if distance > 2 : hero . moveRight ( 2 ) hero . moveRight ( ) nearestEnemy = he…" at bounding box center [554, 205] width 200 height 228
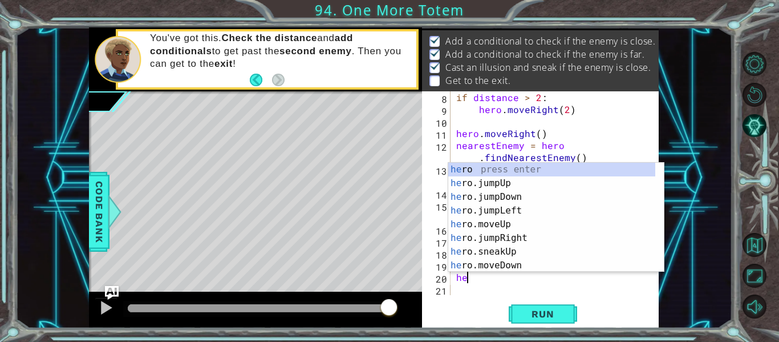
scroll to position [0, 1]
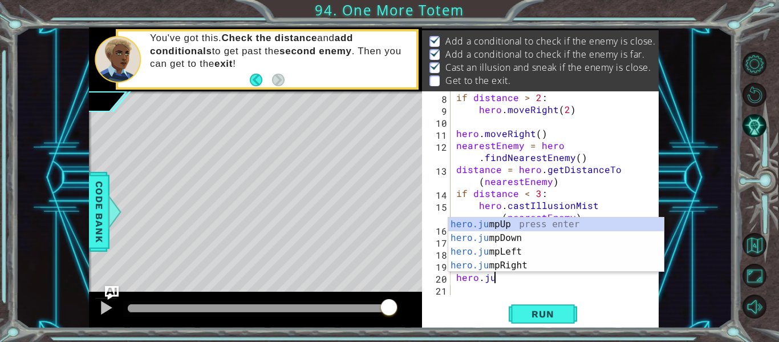
type textarea "hero.jum"
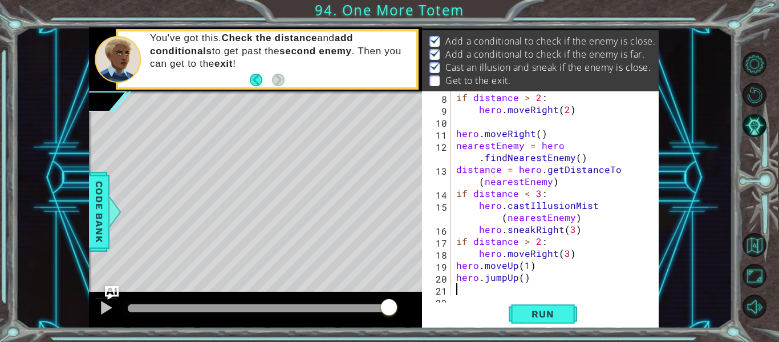
scroll to position [132, 0]
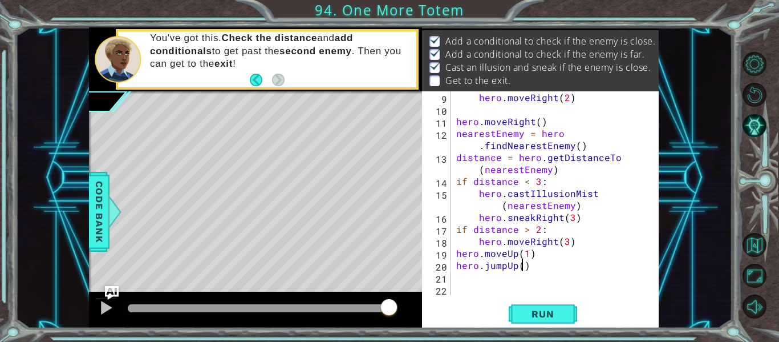
click at [522, 265] on div "hero . moveRight ( 2 ) hero . moveRight ( ) nearestEnemy = hero . findNearestEn…" at bounding box center [554, 205] width 200 height 228
type textarea "hero.jumpUp(1)"
click at [478, 281] on div "hero . moveRight ( 2 ) hero . moveRight ( ) nearestEnemy = hero . findNearestEn…" at bounding box center [554, 205] width 200 height 228
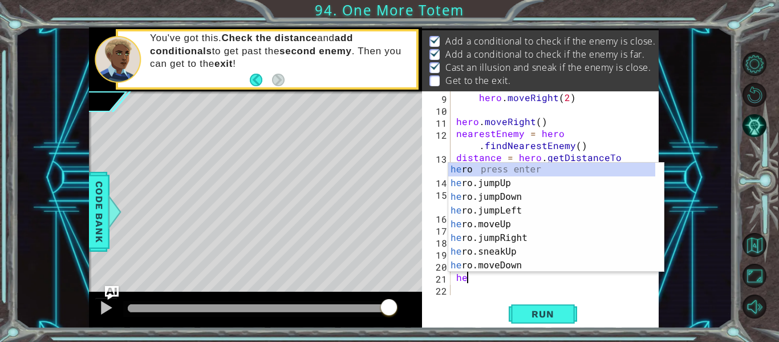
scroll to position [0, 1]
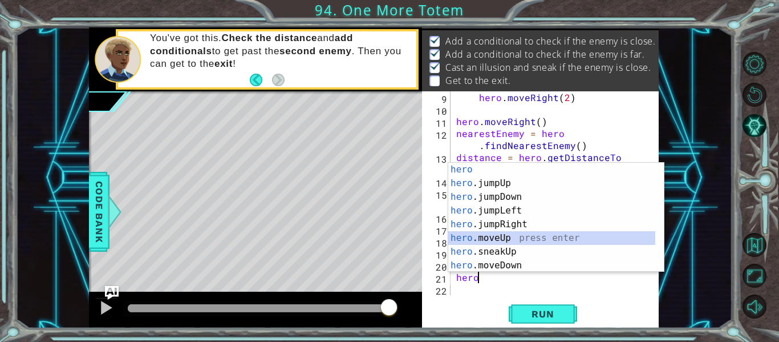
click at [484, 233] on div "hero press enter hero .jumpUp press enter hero .jumpDown press enter hero .jump…" at bounding box center [551, 231] width 207 height 137
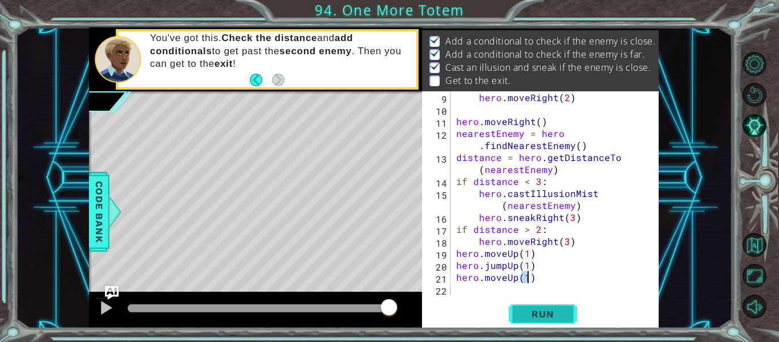
type textarea "hero.moveUp(1)"
click at [529, 309] on span "Run" at bounding box center [542, 313] width 45 height 11
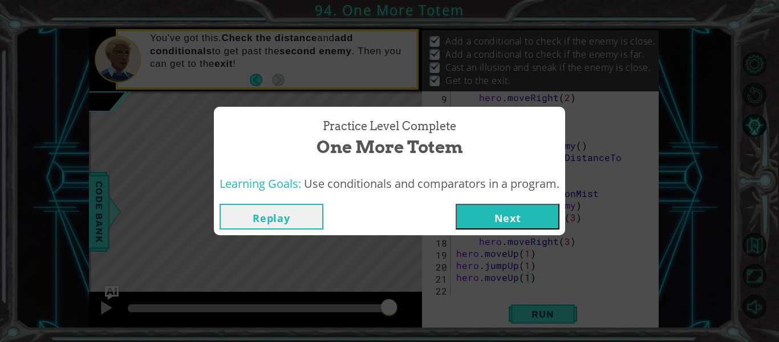
click at [504, 206] on button "Next" at bounding box center [508, 217] width 104 height 26
